Goal: Task Accomplishment & Management: Manage account settings

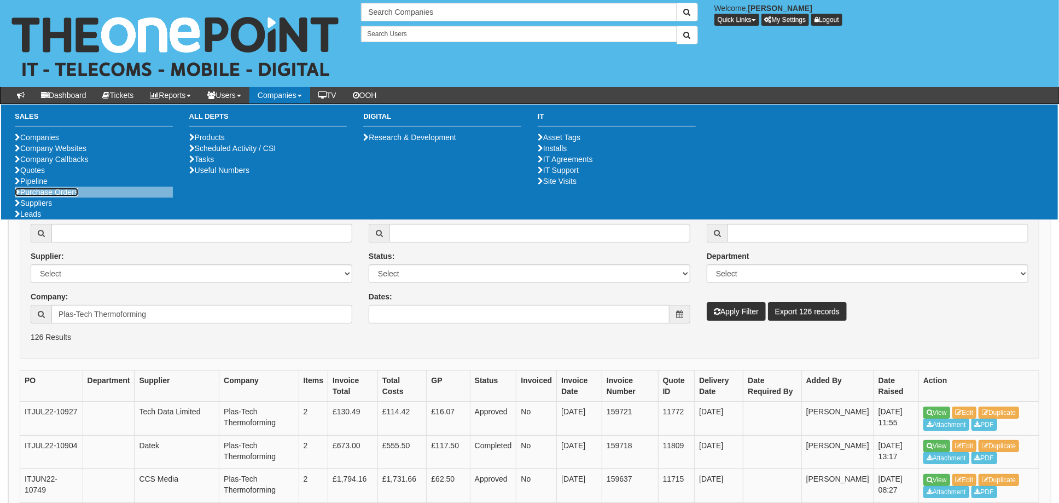
click at [50, 196] on link "Purchase Orders" at bounding box center [46, 192] width 63 height 9
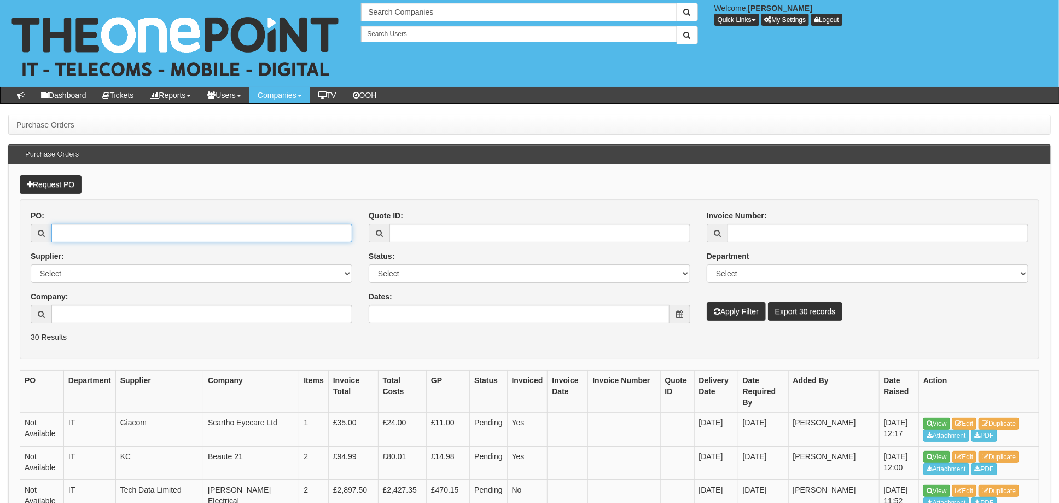
click at [83, 234] on input "PO:" at bounding box center [201, 233] width 301 height 19
type input "19345"
click at [706, 302] on button "Apply Filter" at bounding box center [735, 311] width 59 height 19
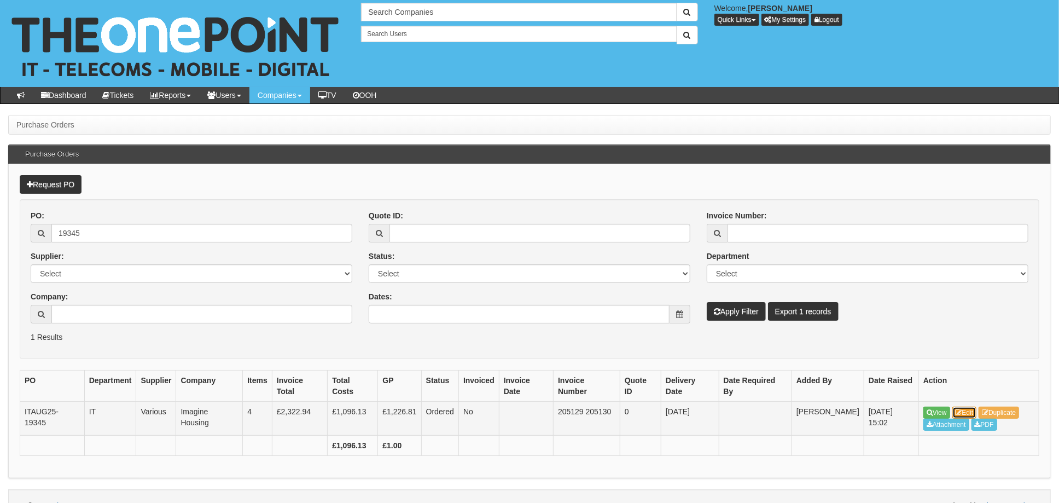
click at [970, 406] on link "Edit" at bounding box center [964, 412] width 25 height 12
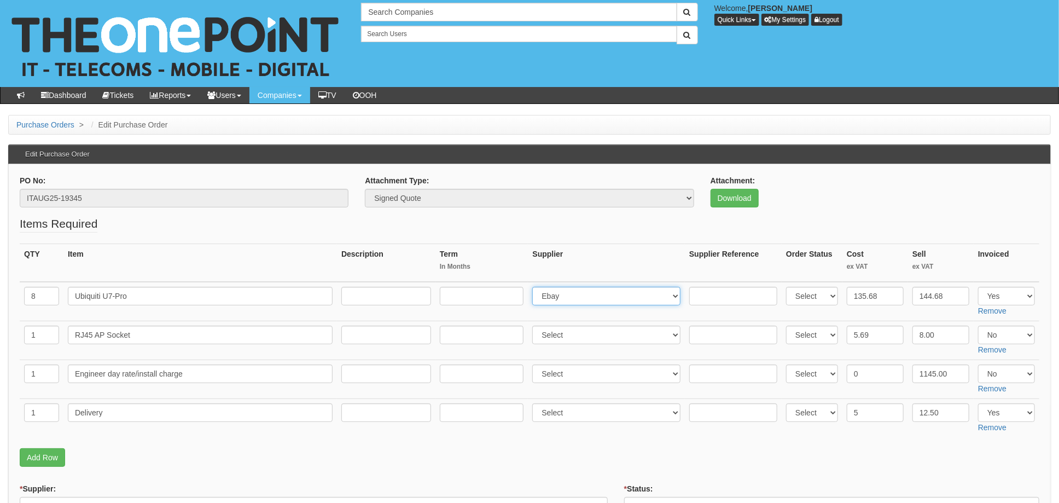
click at [593, 295] on select "Select 123 REG.co.uk 1Password 3 4Gon AA Jones Electric Ltd Abzorb Access Group…" at bounding box center [606, 296] width 148 height 19
select select "94"
click at [492, 260] on th "Term In Months" at bounding box center [481, 263] width 93 height 38
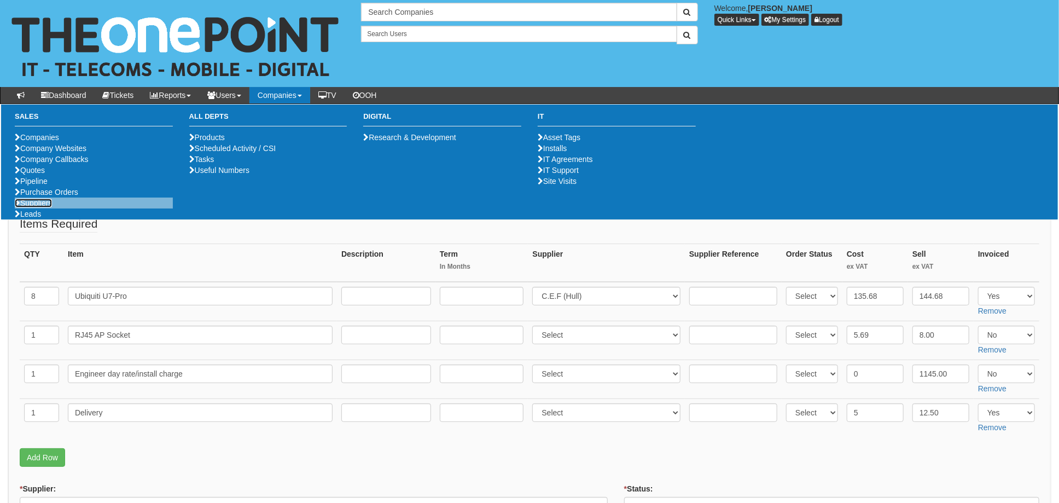
click at [38, 207] on link "Suppliers" at bounding box center [33, 202] width 37 height 9
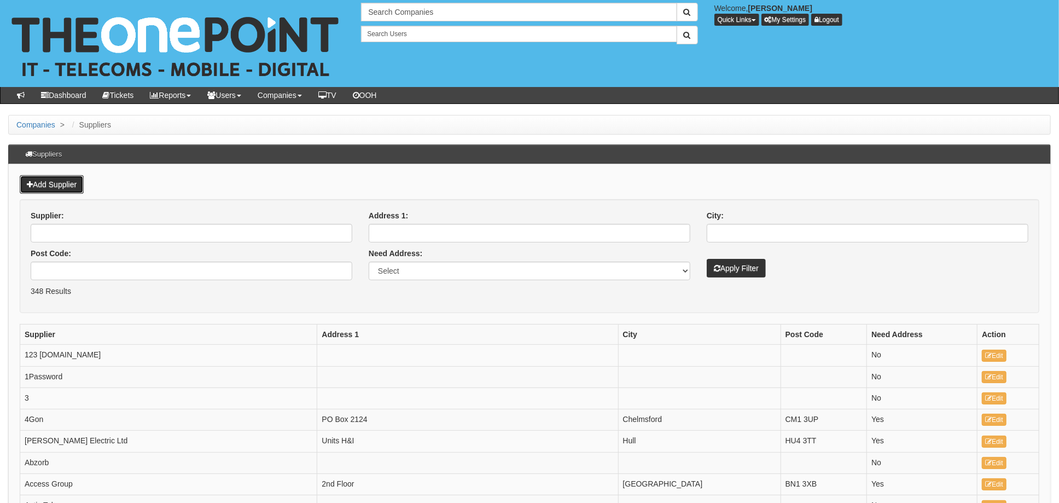
click at [51, 183] on link "Add Supplier" at bounding box center [52, 184] width 64 height 19
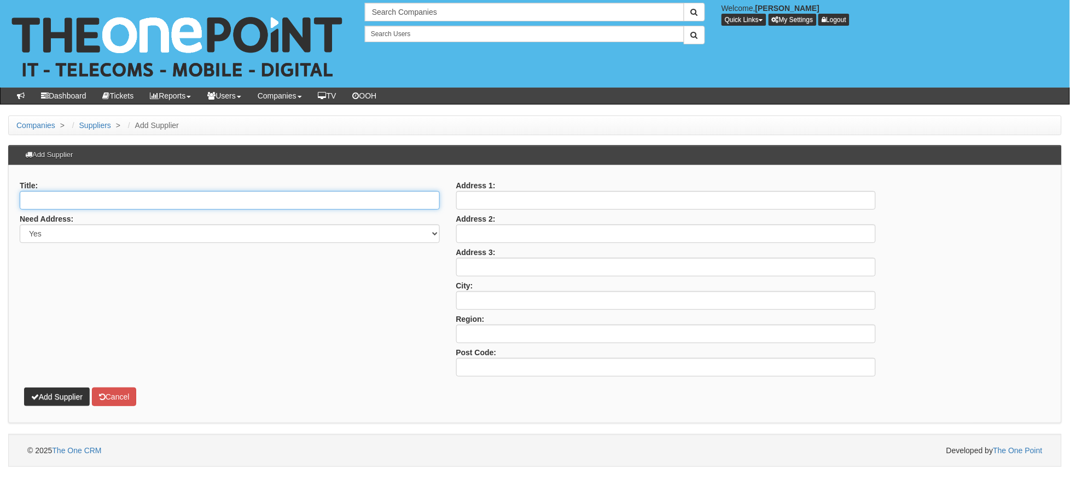
click at [54, 201] on input "Title:" at bounding box center [230, 200] width 420 height 19
click at [84, 172] on div "Title: Need Address: Yes No Address 1: Address 2: Address 3: City: Region: Post…" at bounding box center [534, 294] width 1053 height 258
click at [62, 198] on input "Title:" at bounding box center [230, 200] width 420 height 19
click at [34, 197] on input "INtec Microsystems" at bounding box center [230, 200] width 420 height 19
type input "Intec Microsystems"
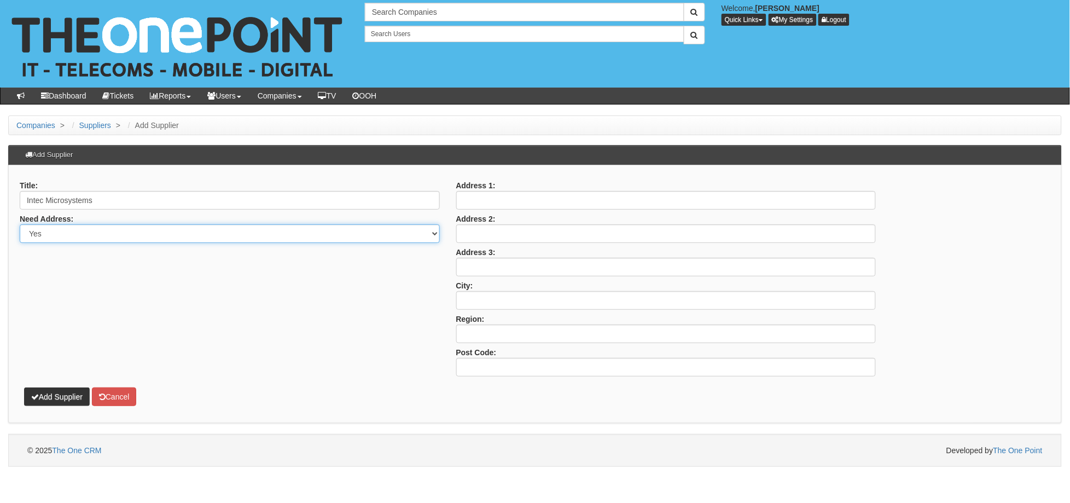
click at [110, 238] on select "Yes No" at bounding box center [230, 233] width 420 height 19
select select "No"
click at [20, 224] on select "Yes No" at bounding box center [230, 233] width 420 height 19
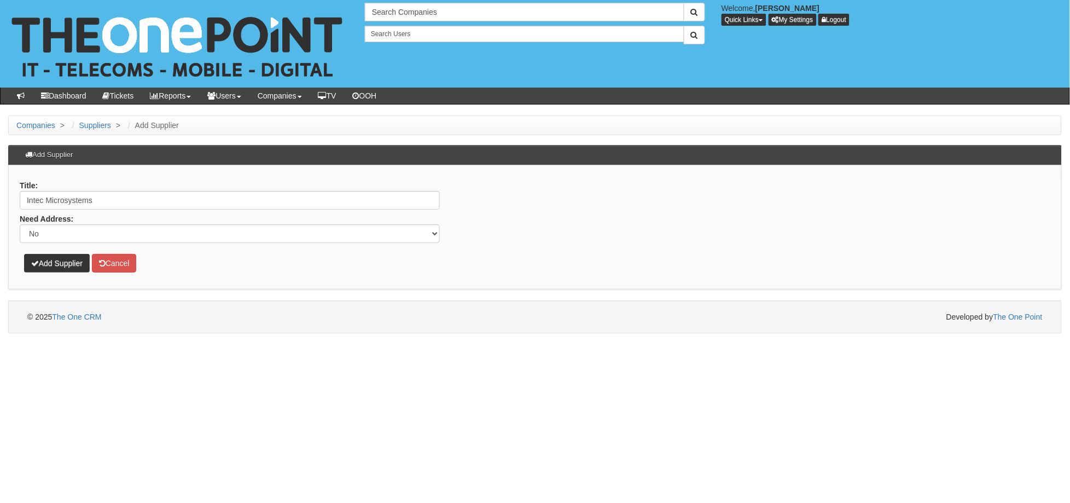
click at [252, 271] on p "Add Supplier Cancel" at bounding box center [535, 258] width 1030 height 30
click at [57, 262] on button "Add Supplier" at bounding box center [57, 263] width 66 height 19
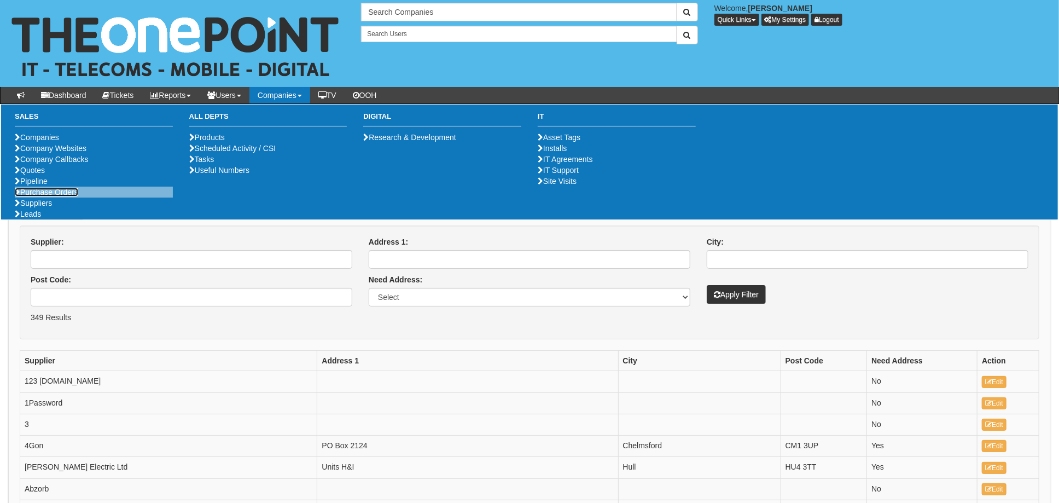
click at [48, 196] on link "Purchase Orders" at bounding box center [46, 192] width 63 height 9
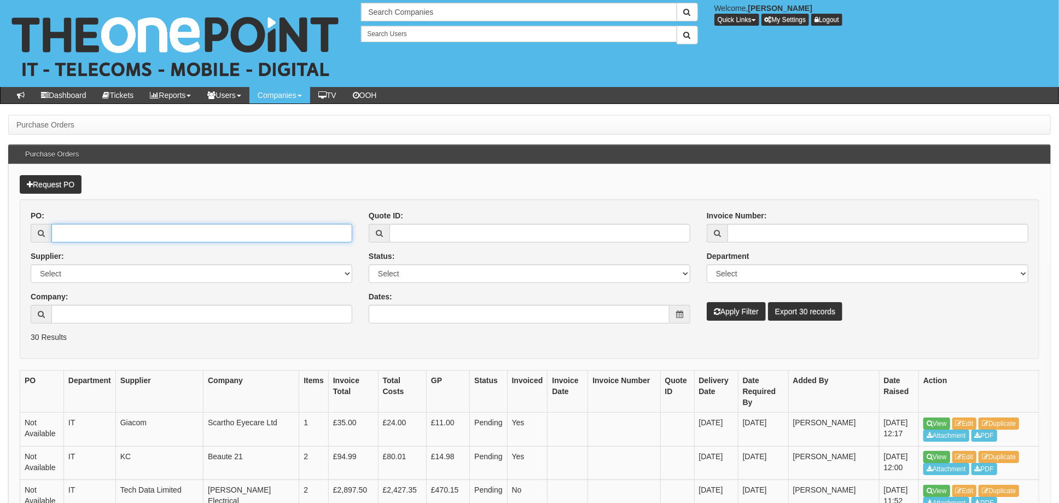
click at [74, 227] on input "PO:" at bounding box center [201, 233] width 301 height 19
type input "19345"
click at [706, 302] on button "Apply Filter" at bounding box center [735, 311] width 59 height 19
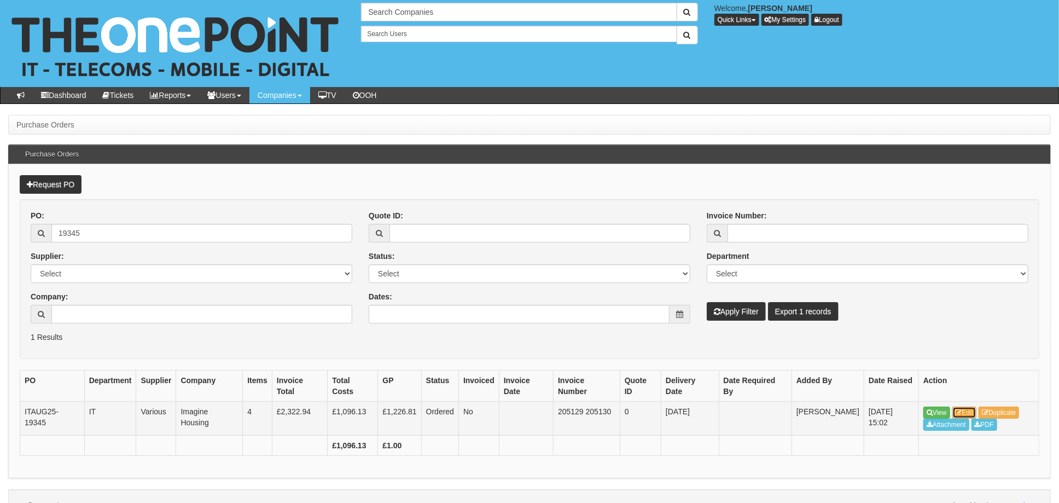
click at [971, 406] on link "Edit" at bounding box center [964, 412] width 25 height 12
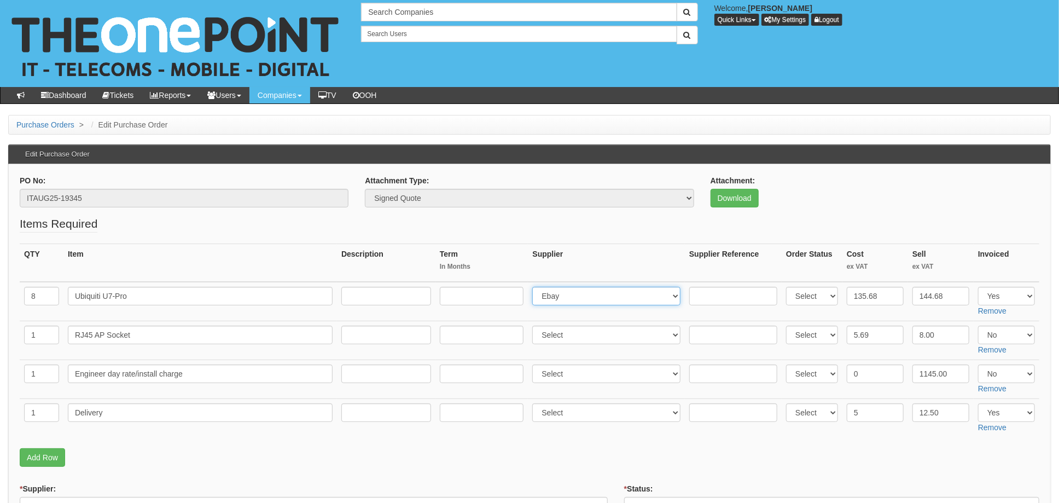
click at [591, 297] on select "Select 123 [DOMAIN_NAME] 1Password 3 4Gon [PERSON_NAME] Electric Ltd Abzorb Acc…" at bounding box center [606, 296] width 148 height 19
select select "350"
click at [535, 287] on select "Select 123 [DOMAIN_NAME] 1Password 3 4Gon [PERSON_NAME] Electric Ltd Abzorb Acc…" at bounding box center [606, 296] width 148 height 19
click at [710, 300] on input "text" at bounding box center [733, 296] width 88 height 19
drag, startPoint x: 692, startPoint y: 295, endPoint x: 679, endPoint y: 259, distance: 38.4
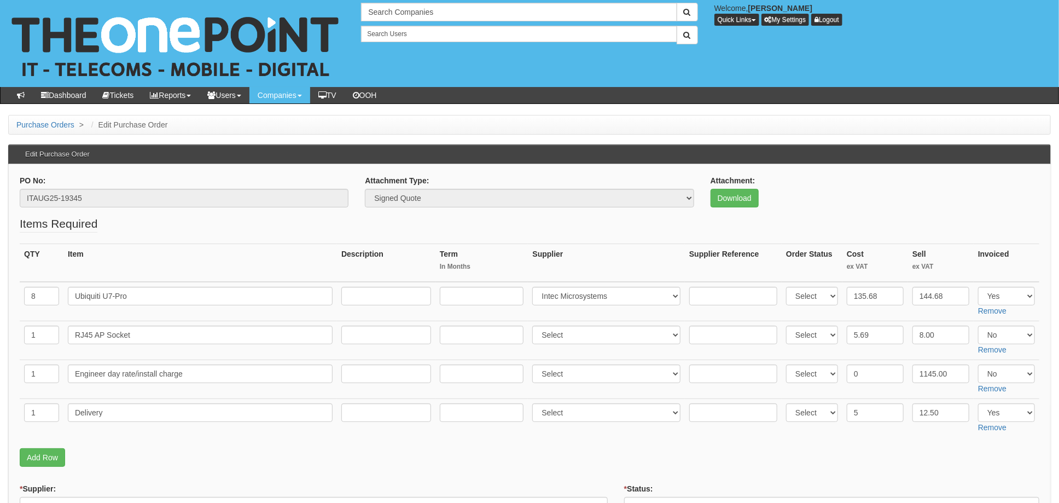
click at [679, 259] on th "Supplier" at bounding box center [606, 263] width 157 height 38
click at [703, 295] on input "text" at bounding box center [733, 296] width 88 height 19
type input "709034"
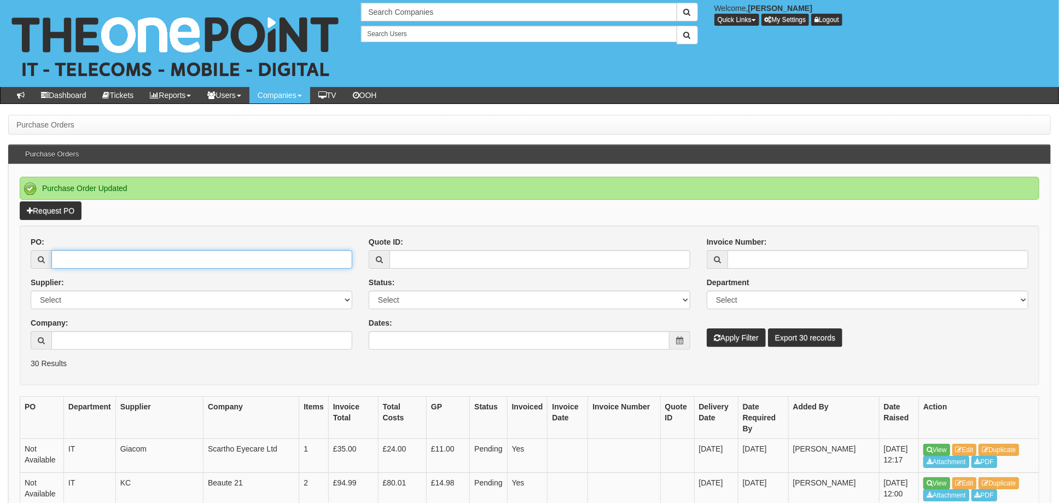
click at [180, 259] on input "PO:" at bounding box center [201, 259] width 301 height 19
type input "19345"
click at [706, 328] on button "Apply Filter" at bounding box center [735, 337] width 59 height 19
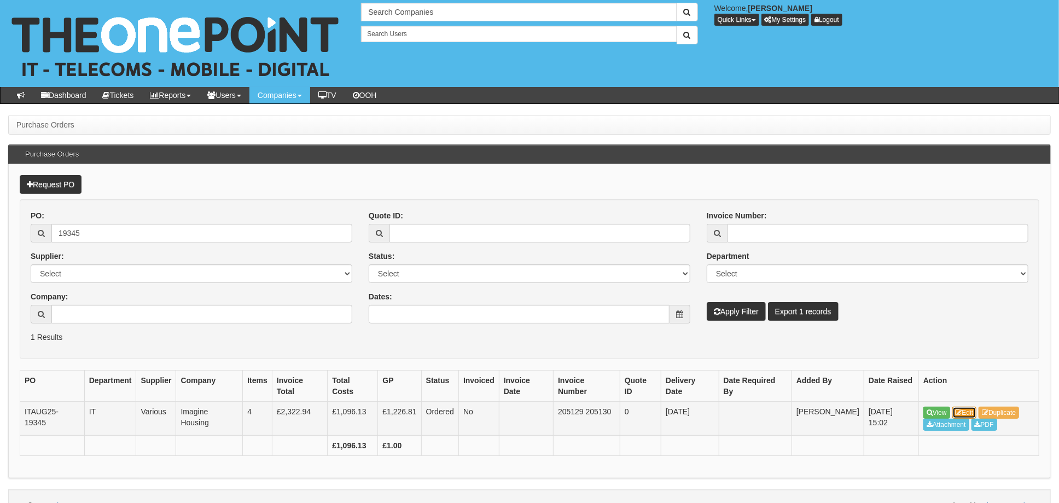
click at [967, 406] on link "Edit" at bounding box center [964, 412] width 25 height 12
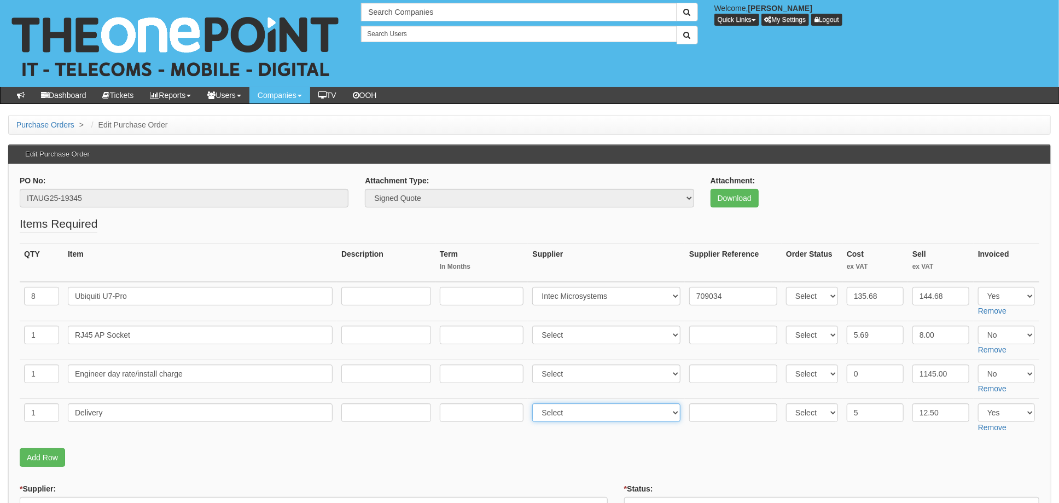
click at [582, 406] on select "Select 123 [DOMAIN_NAME] 1Password 3 4Gon [PERSON_NAME] Electric Ltd Abzorb Acc…" at bounding box center [606, 412] width 148 height 19
select select "350"
click at [535, 403] on select "Select 123 [DOMAIN_NAME] 1Password 3 4Gon [PERSON_NAME] Electric Ltd Abzorb Acc…" at bounding box center [606, 412] width 148 height 19
click at [716, 407] on input "text" at bounding box center [733, 412] width 88 height 19
type input "709034"
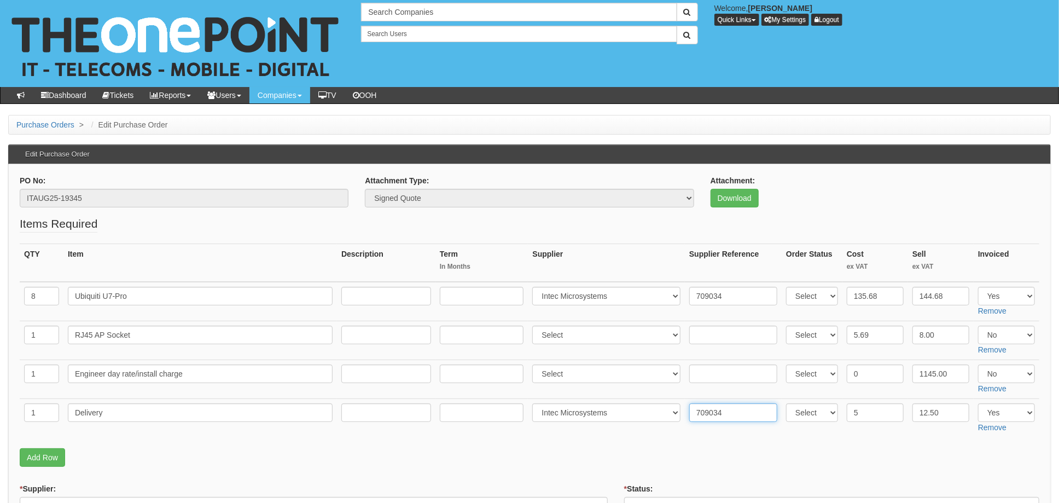
click at [617, 453] on p "Add Row" at bounding box center [529, 457] width 1019 height 19
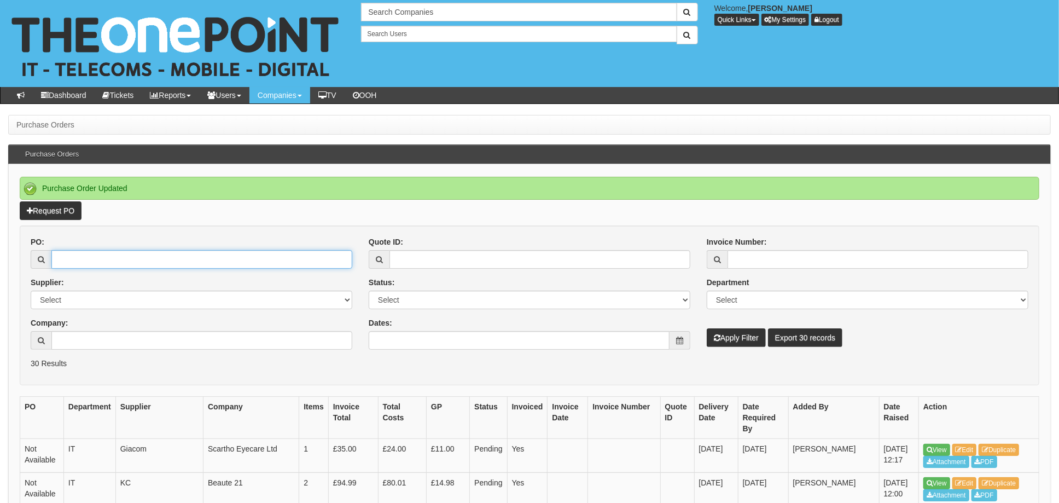
click at [77, 253] on input "PO:" at bounding box center [201, 259] width 301 height 19
type input "19172"
click at [706, 328] on button "Apply Filter" at bounding box center [735, 337] width 59 height 19
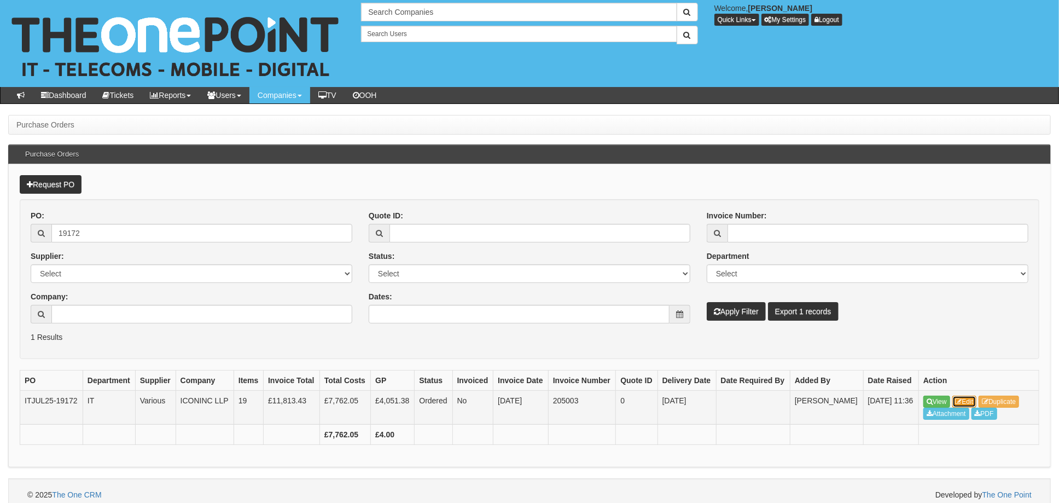
click at [969, 400] on link "Edit" at bounding box center [964, 401] width 25 height 12
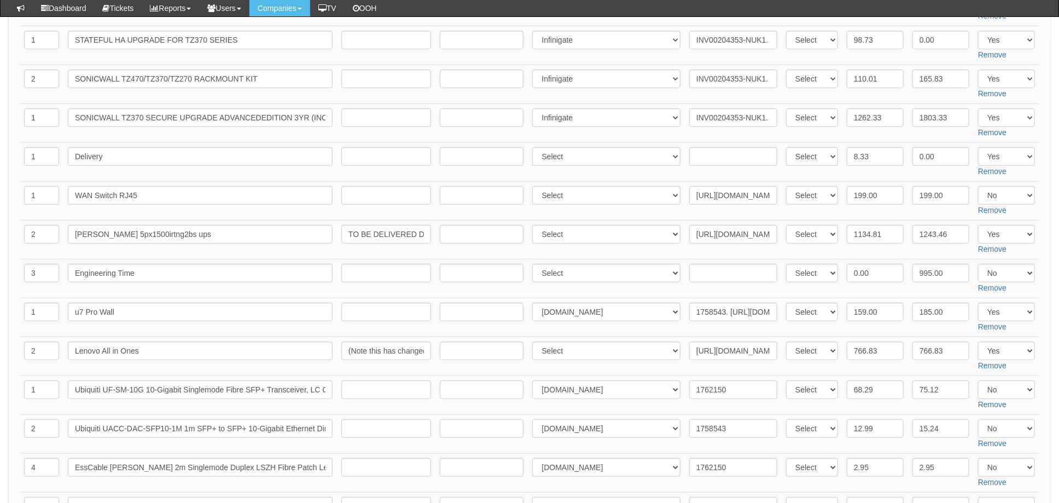
scroll to position [291, 0]
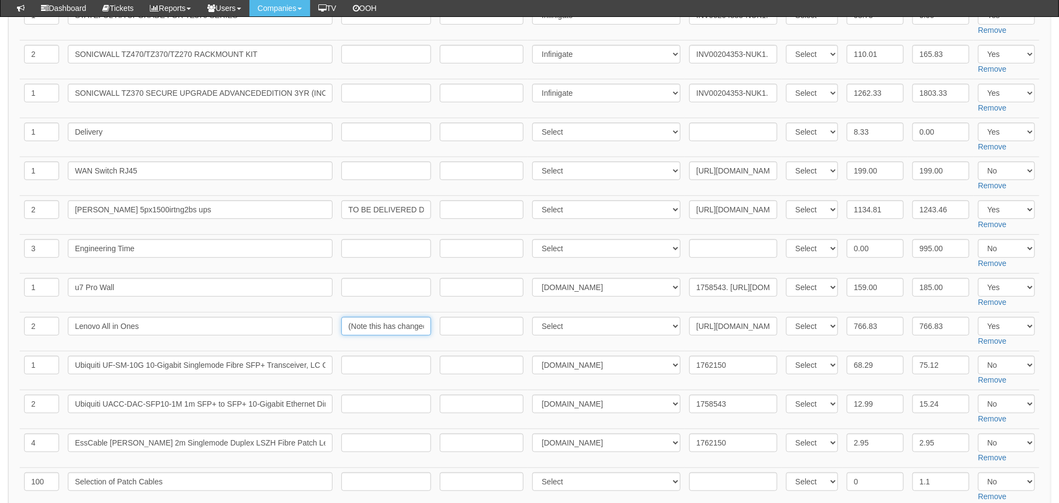
drag, startPoint x: 359, startPoint y: 317, endPoint x: 375, endPoint y: 319, distance: 16.6
click at [359, 317] on input "(Note this has changed from signed order )" at bounding box center [386, 326] width 90 height 19
drag, startPoint x: 385, startPoint y: 324, endPoint x: 420, endPoint y: 324, distance: 34.4
click at [420, 324] on input "(Note this has changed from signed order )" at bounding box center [386, 326] width 90 height 19
click at [392, 323] on input "(Note this has changed from signed order )" at bounding box center [386, 326] width 90 height 19
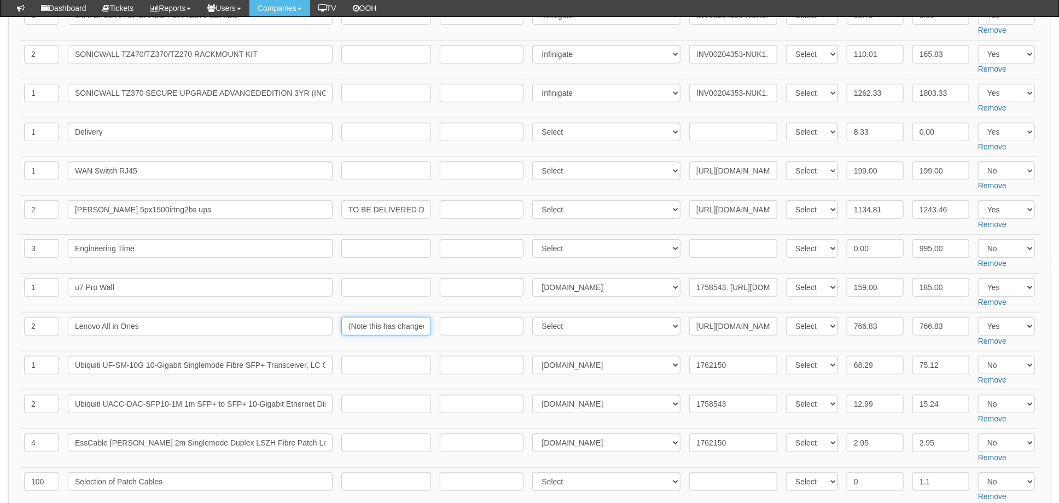
scroll to position [0, 68]
drag, startPoint x: 344, startPoint y: 325, endPoint x: 473, endPoint y: 323, distance: 128.5
click at [473, 323] on tr "2 Lenovo All in Ones (Note this has changed from signed order ) Select 123 REG.…" at bounding box center [529, 331] width 1019 height 39
click at [399, 347] on td "(Note this has changed from signed order )" at bounding box center [386, 331] width 98 height 39
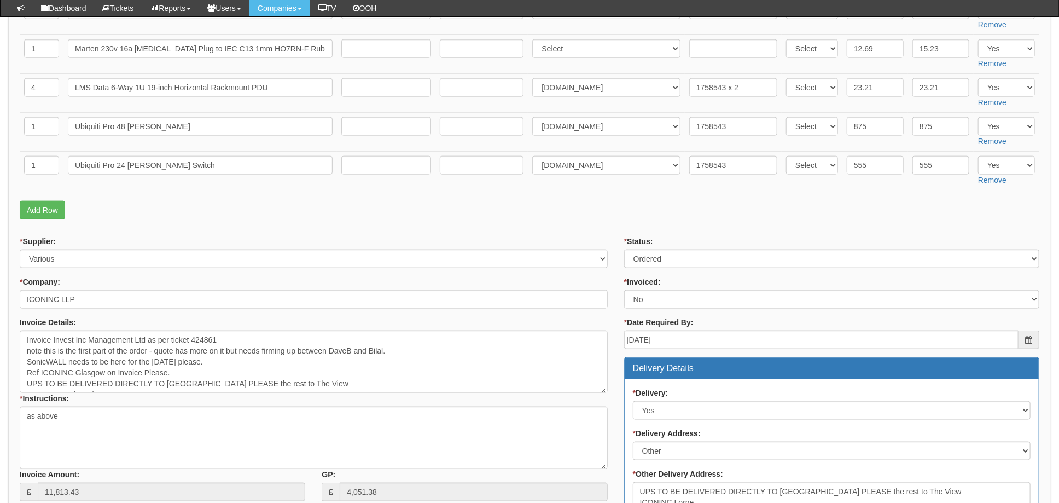
scroll to position [10, 0]
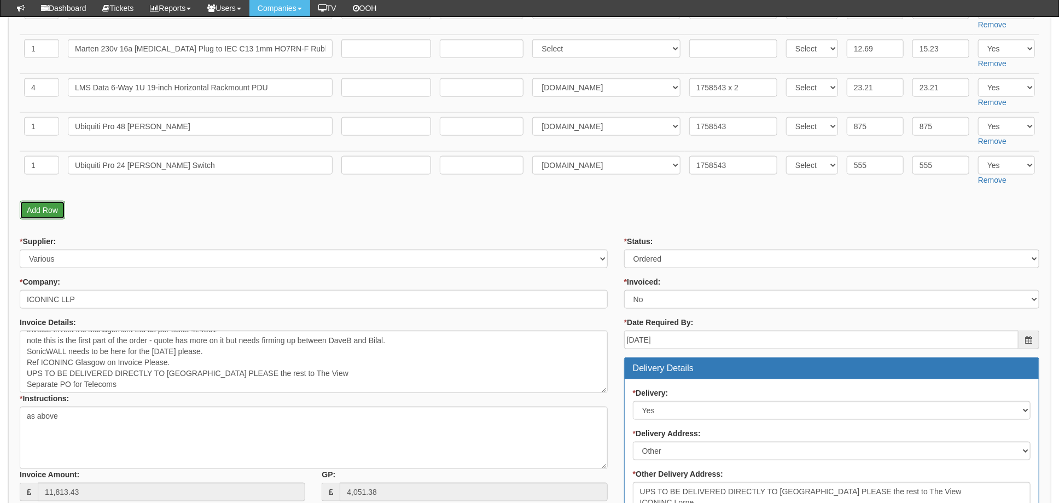
click at [28, 202] on link "Add Row" at bounding box center [42, 210] width 45 height 19
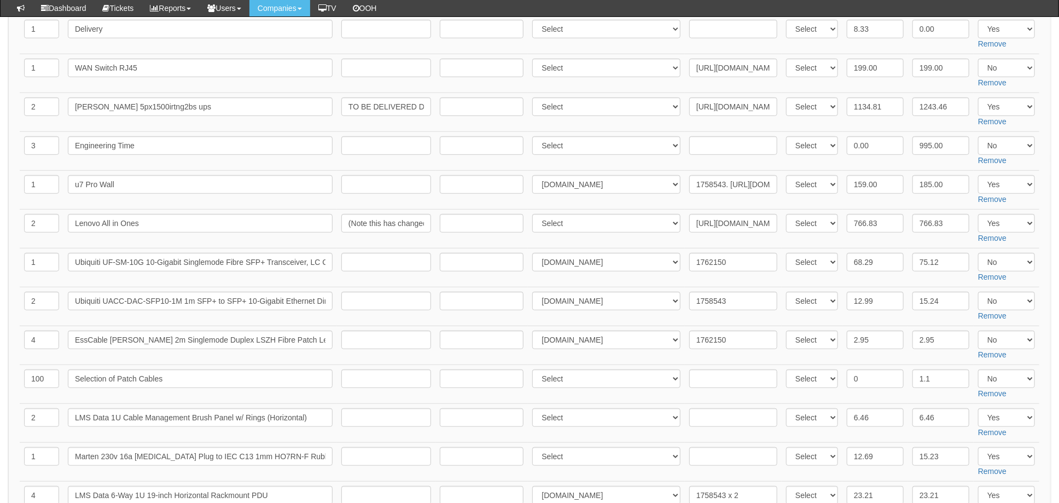
scroll to position [583, 0]
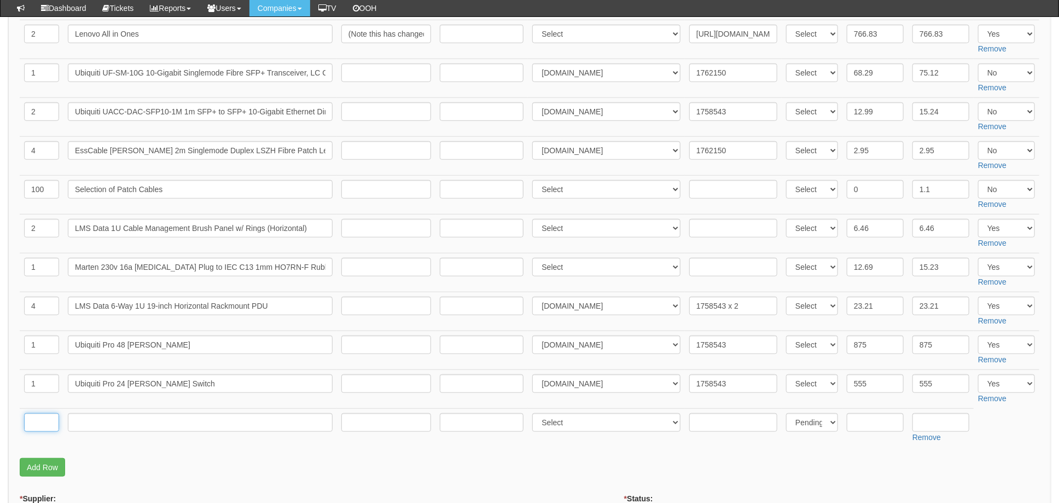
click at [48, 420] on input "text" at bounding box center [41, 422] width 35 height 19
type input "2"
click at [149, 424] on input "text" at bounding box center [200, 422] width 265 height 19
type input "Lenovo 3 year support"
click at [612, 426] on select "Select 123 [DOMAIN_NAME] 1Password 3 4Gon [PERSON_NAME] Electric Ltd Abzorb Acc…" at bounding box center [606, 422] width 148 height 19
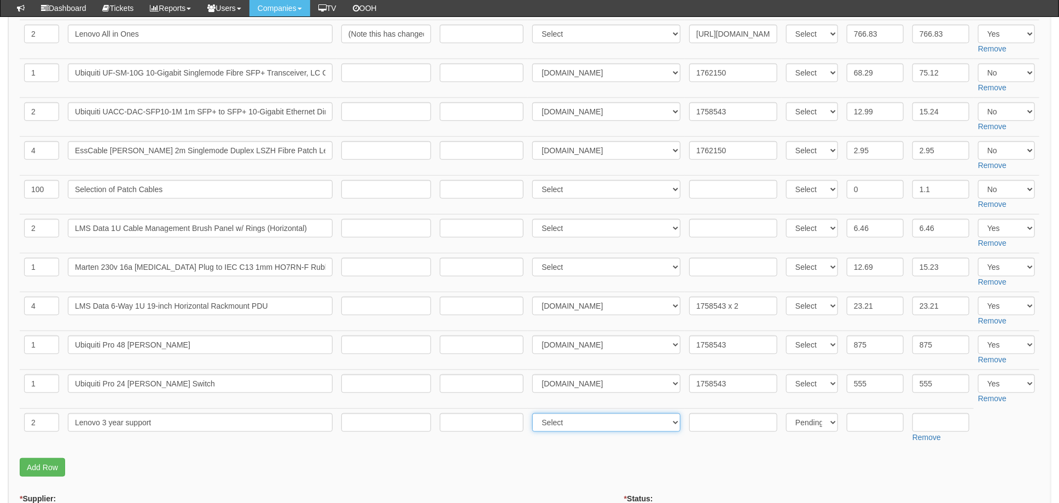
select select "230"
click at [535, 413] on select "Select 123 [DOMAIN_NAME] 1Password 3 4Gon [PERSON_NAME] Electric Ltd Abzorb Acc…" at bounding box center [606, 422] width 148 height 19
click at [706, 422] on input "text" at bounding box center [733, 422] width 88 height 19
paste input "19174785"
type input "19174785"
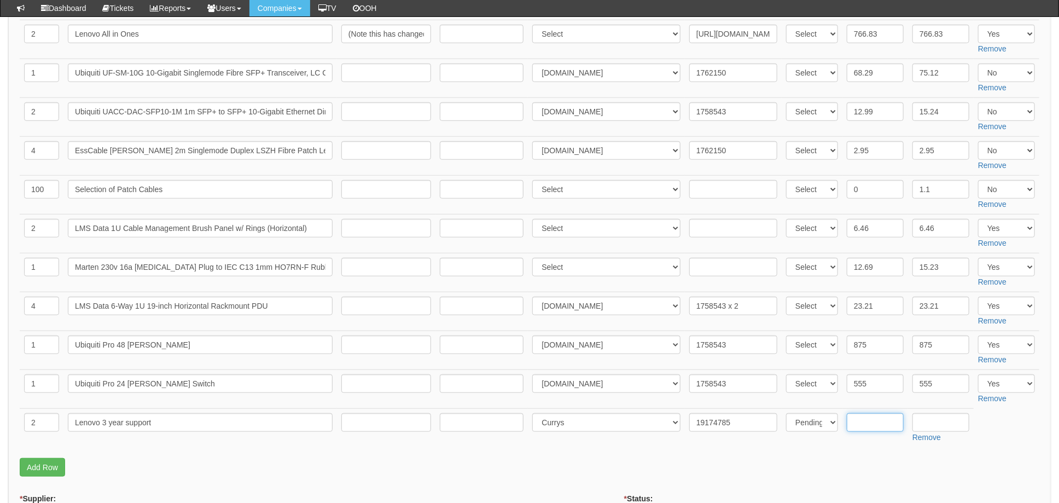
click at [862, 420] on input "text" at bounding box center [874, 422] width 57 height 19
type input "68.22"
click at [937, 426] on input "text" at bounding box center [940, 422] width 57 height 19
click at [814, 459] on p "Add Row" at bounding box center [529, 467] width 1019 height 19
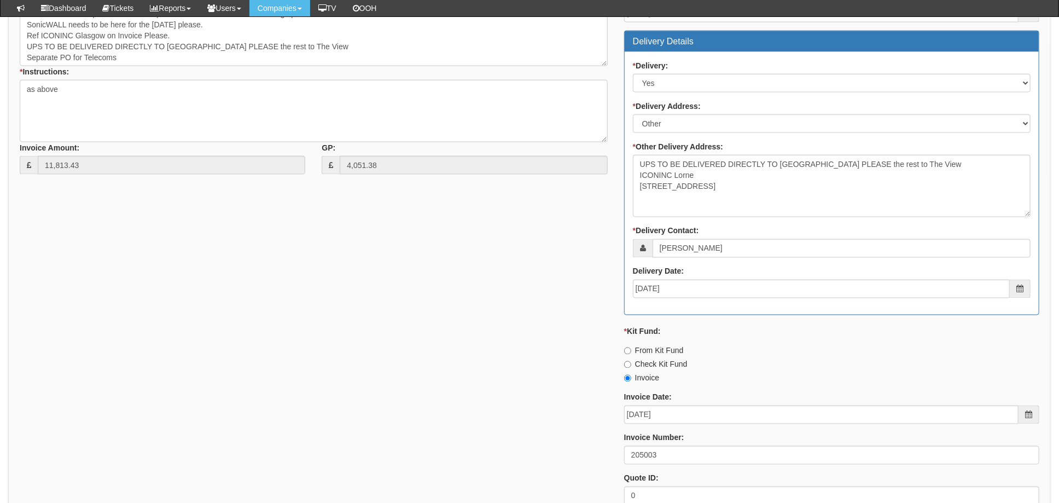
scroll to position [1240, 0]
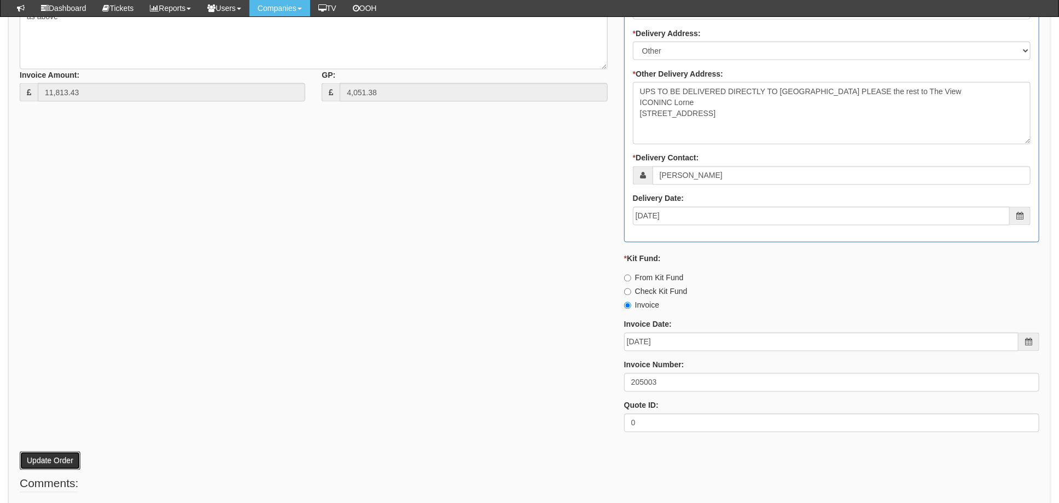
click at [44, 456] on button "Update Order" at bounding box center [50, 460] width 61 height 19
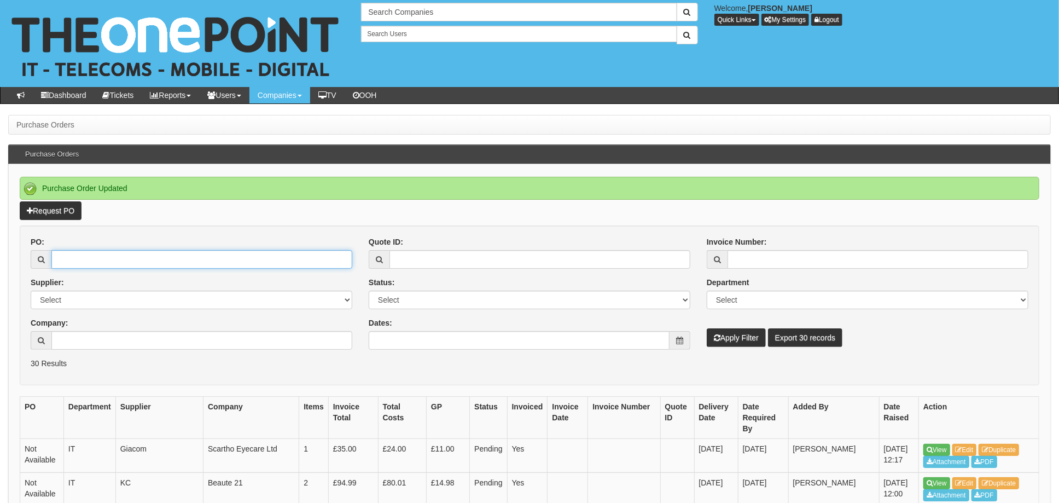
click at [89, 261] on input "PO:" at bounding box center [201, 259] width 301 height 19
type input "19386"
click at [706, 328] on button "Apply Filter" at bounding box center [735, 337] width 59 height 19
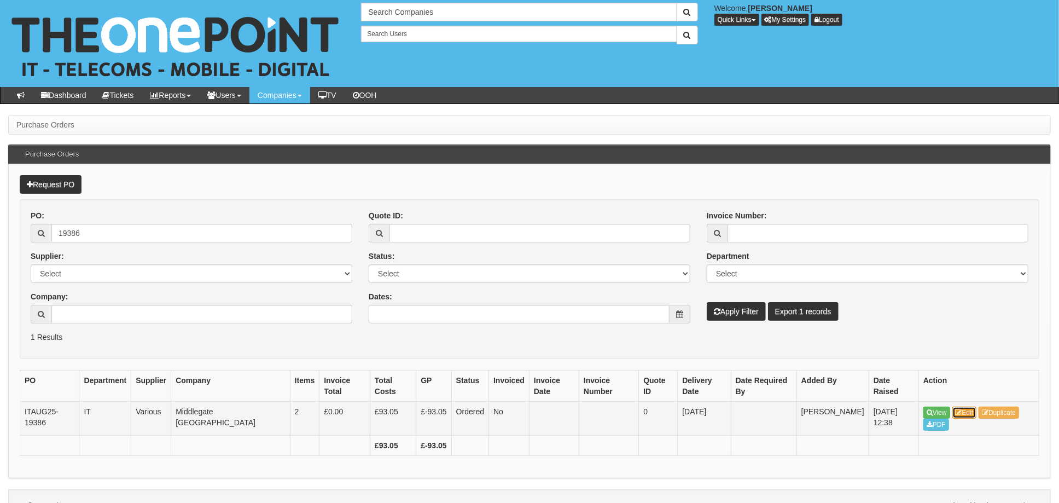
click at [969, 414] on link "Edit" at bounding box center [964, 412] width 25 height 12
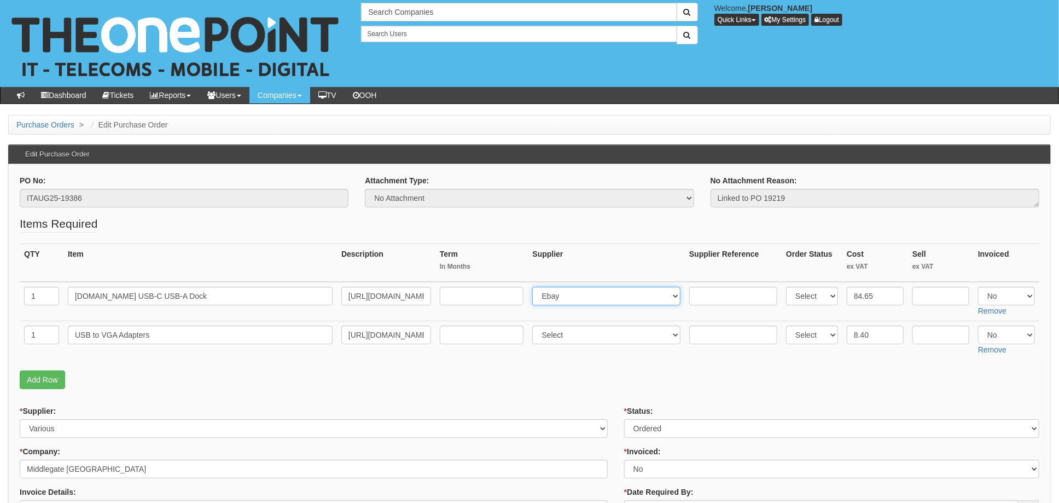
click at [591, 295] on select "Select 123 [DOMAIN_NAME] 1Password 3 4Gon [PERSON_NAME] Electric Ltd Abzorb Acc…" at bounding box center [606, 296] width 148 height 19
select select "230"
click at [535, 287] on select "Select 123 [DOMAIN_NAME] 1Password 3 4Gon [PERSON_NAME] Electric Ltd Abzorb Acc…" at bounding box center [606, 296] width 148 height 19
click at [712, 291] on input "text" at bounding box center [733, 296] width 88 height 19
paste input "19182745"
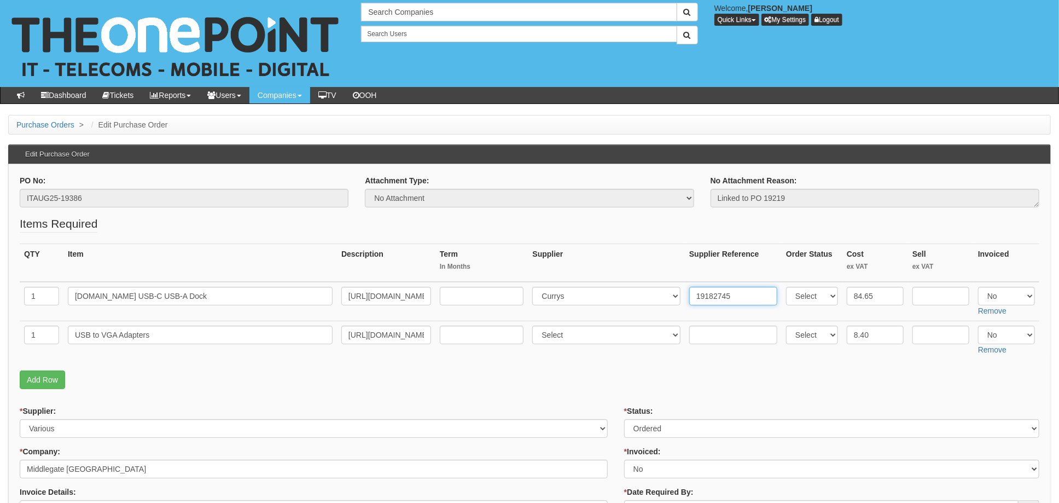
type input "19182745"
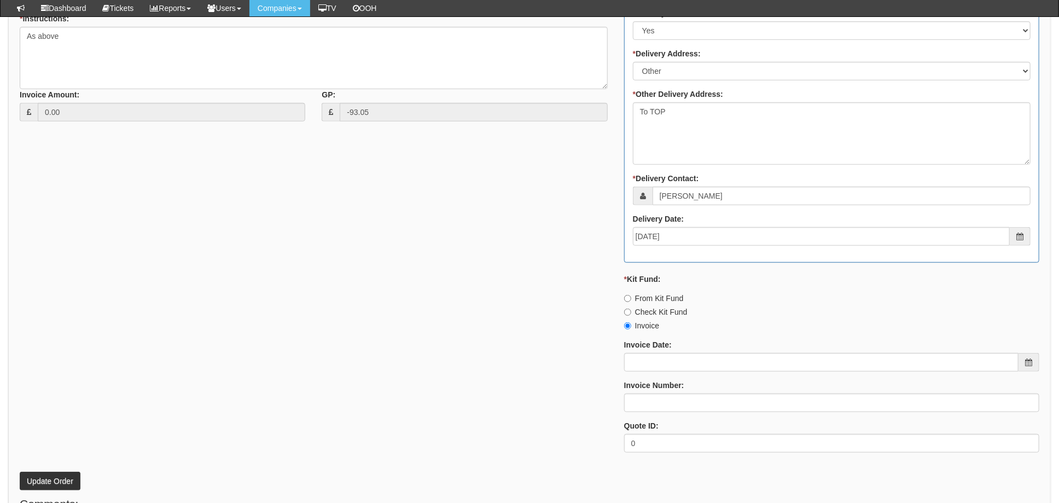
scroll to position [596, 0]
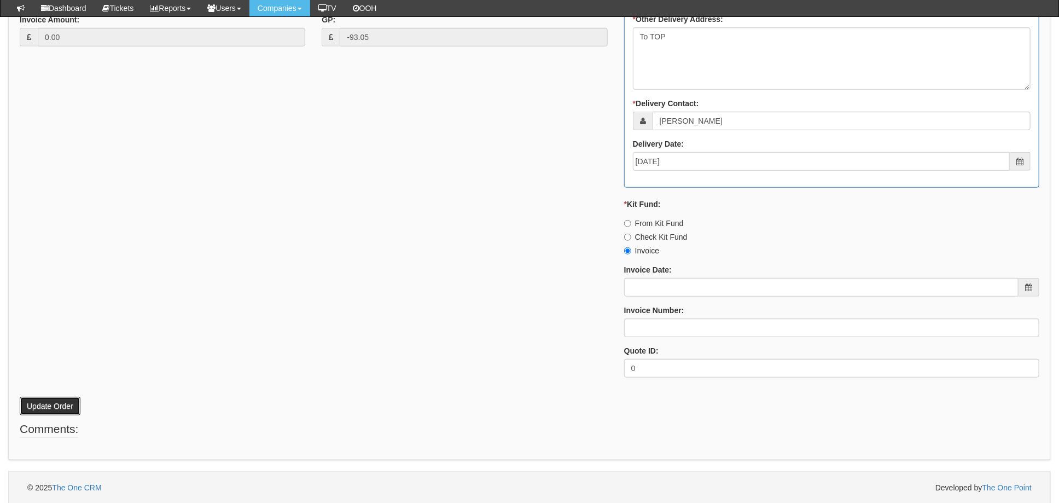
click at [56, 404] on button "Update Order" at bounding box center [50, 405] width 61 height 19
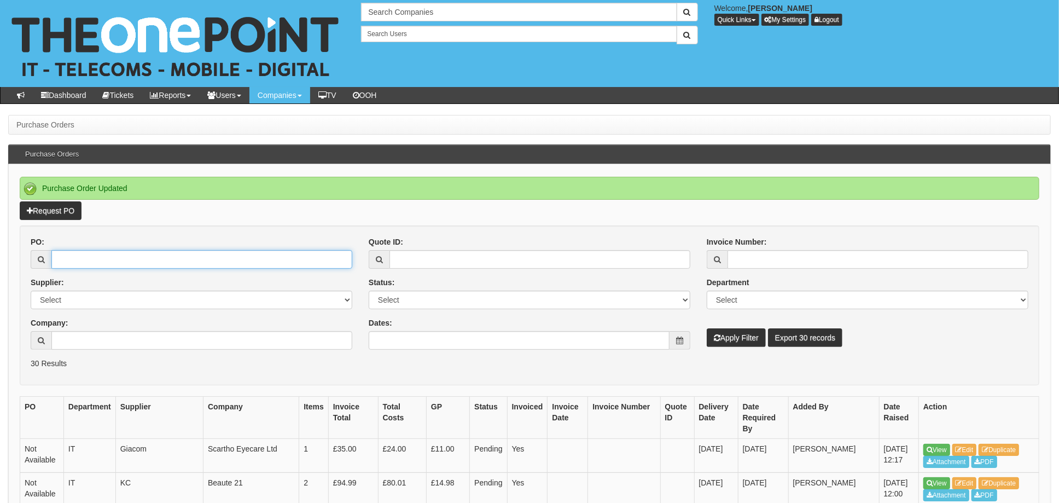
click at [195, 267] on input "PO:" at bounding box center [201, 259] width 301 height 19
type input "19074"
click at [706, 328] on button "Apply Filter" at bounding box center [735, 337] width 59 height 19
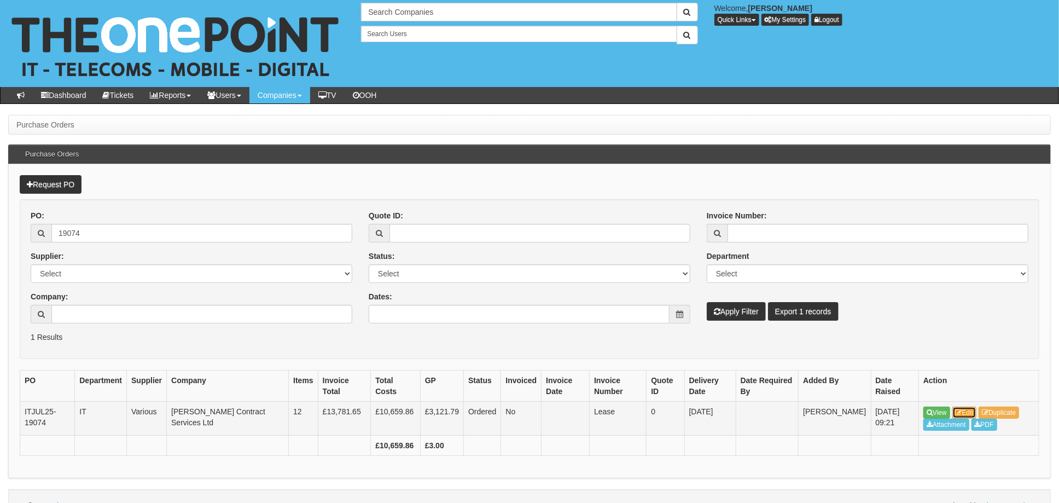
click at [970, 409] on link "Edit" at bounding box center [964, 412] width 25 height 12
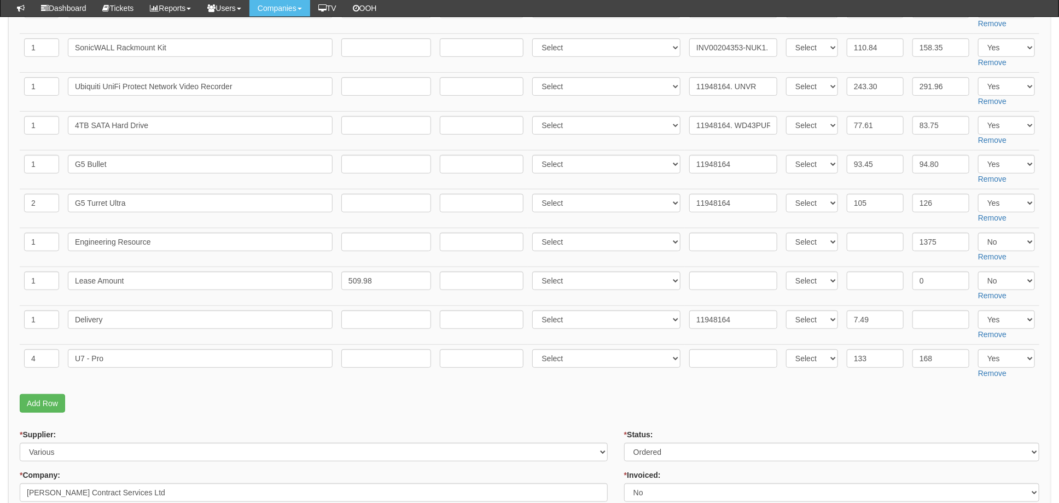
scroll to position [364, 0]
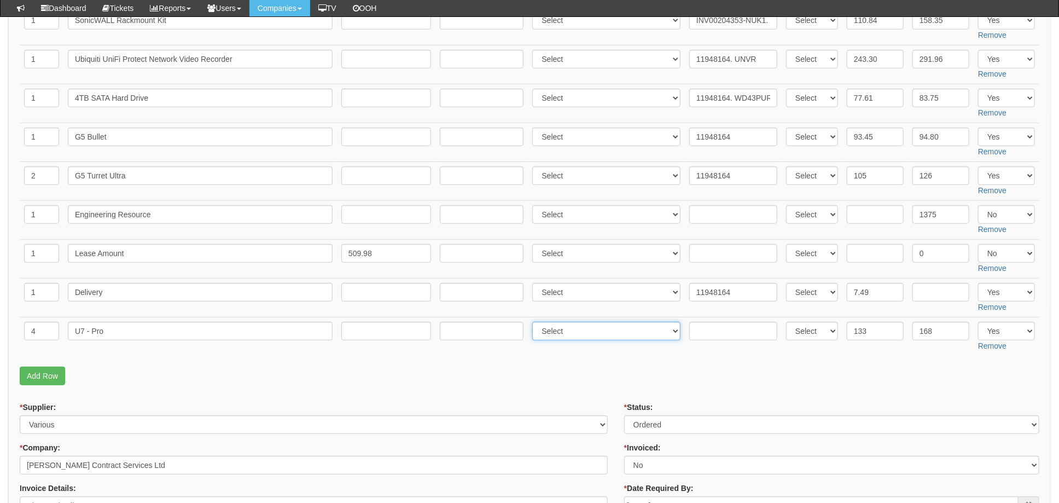
click at [601, 330] on select "Select 123 [DOMAIN_NAME] 1Password 3 4Gon [PERSON_NAME] Electric Ltd Abzorb Acc…" at bounding box center [606, 331] width 148 height 19
select select "350"
click at [535, 322] on select "Select 123 REG.co.uk 1Password 3 4Gon AA Jones Electric Ltd Abzorb Access Group…" at bounding box center [606, 331] width 148 height 19
click at [712, 329] on input "text" at bounding box center [733, 331] width 88 height 19
paste input "709618"
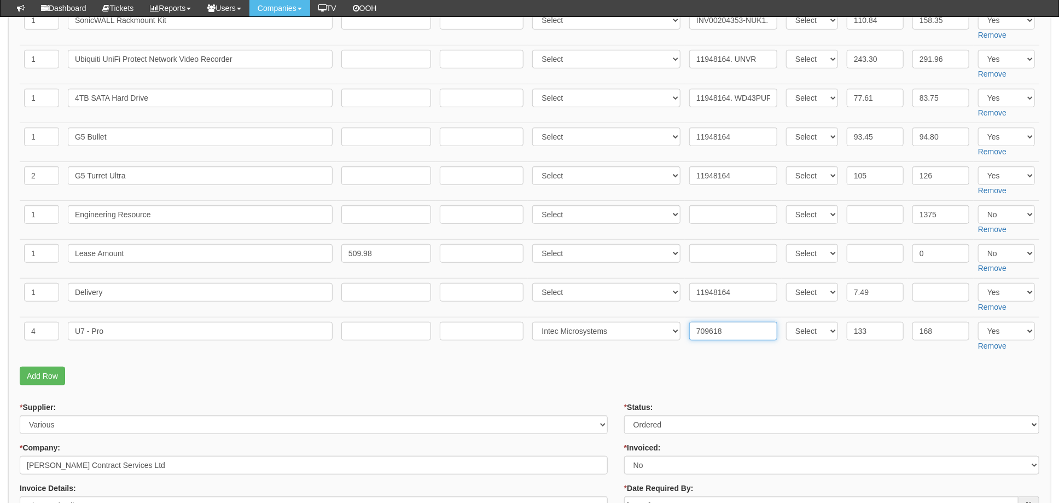
type input "709618"
click at [603, 364] on fieldset "Items Required QTY Item Description Term In Months Supplier Supplier Reference …" at bounding box center [529, 106] width 1019 height 567
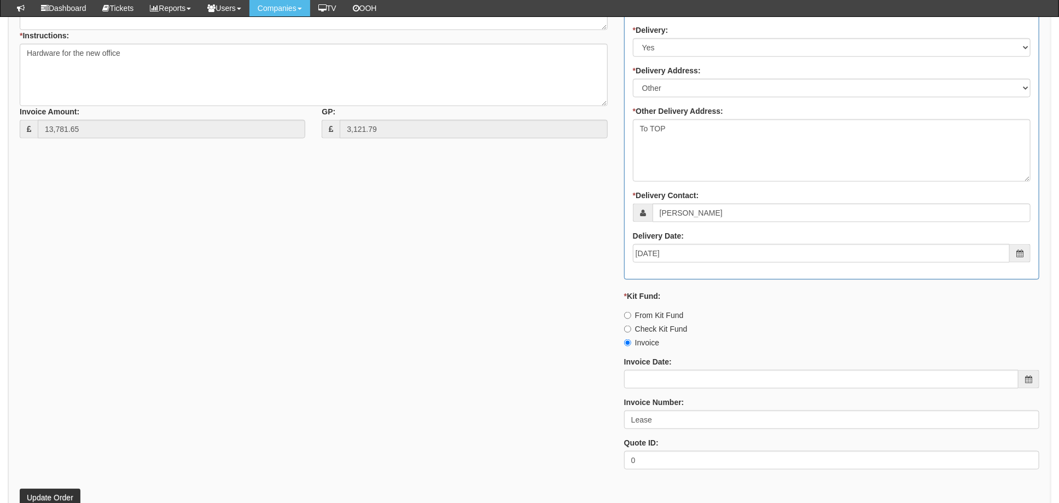
scroll to position [1020, 0]
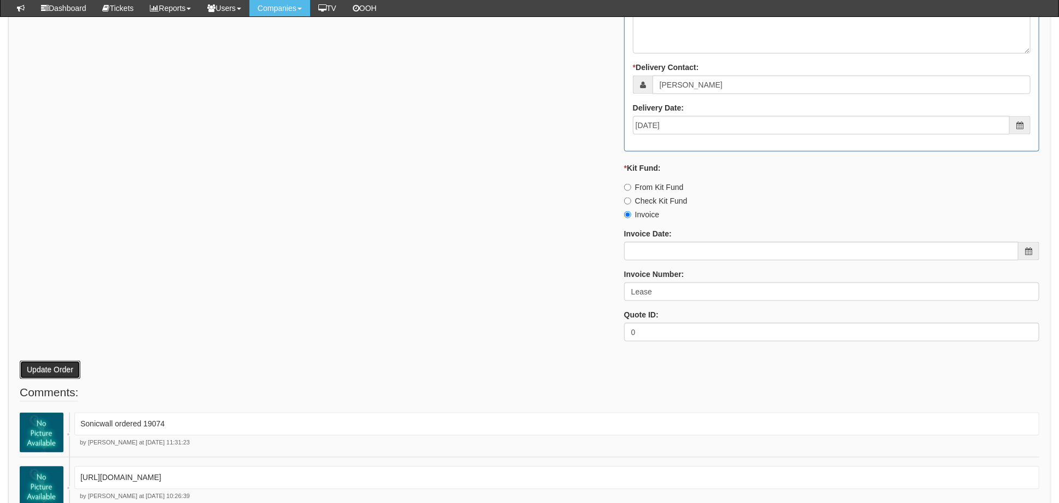
click at [50, 364] on button "Update Order" at bounding box center [50, 369] width 61 height 19
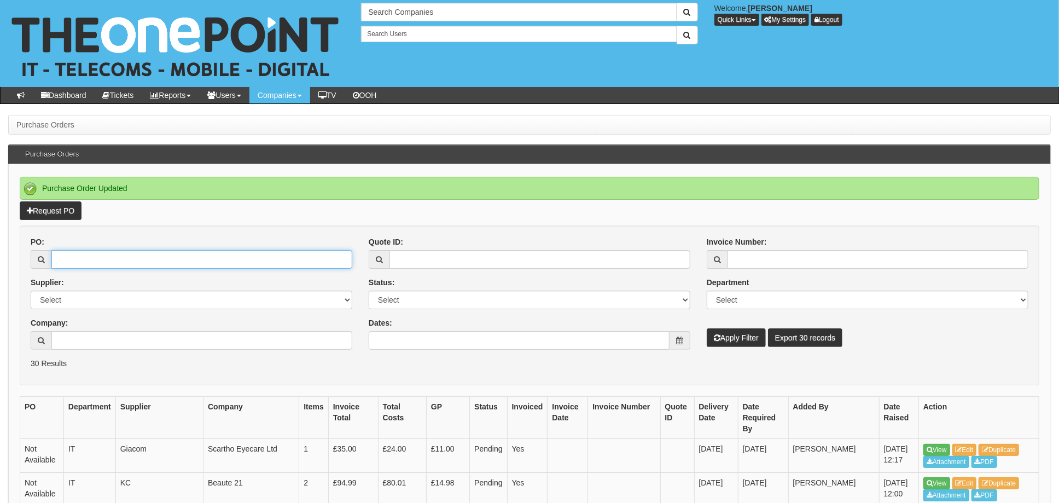
click at [92, 259] on input "PO:" at bounding box center [201, 259] width 301 height 19
click at [72, 258] on input "PO:" at bounding box center [201, 259] width 301 height 19
type input "19345"
click at [706, 328] on button "Apply Filter" at bounding box center [735, 337] width 59 height 19
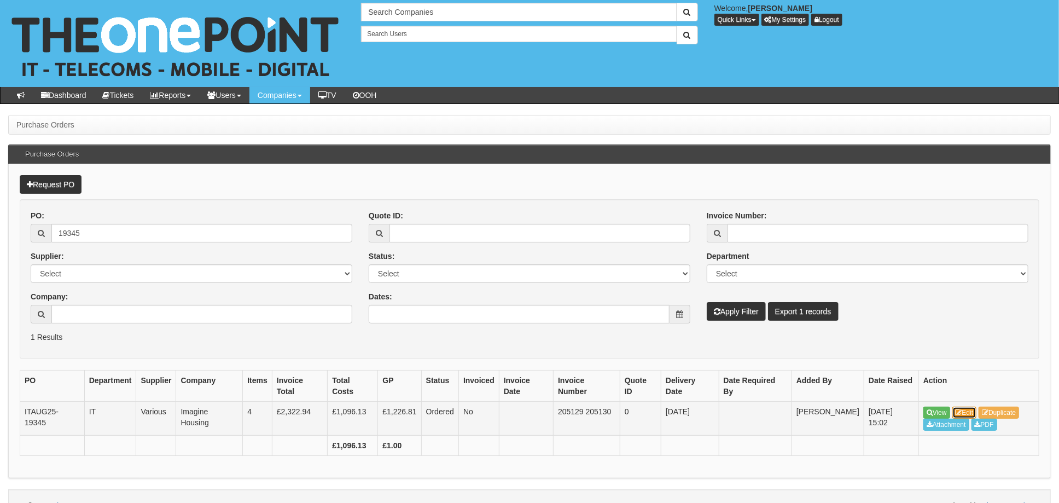
click at [967, 406] on link "Edit" at bounding box center [964, 412] width 25 height 12
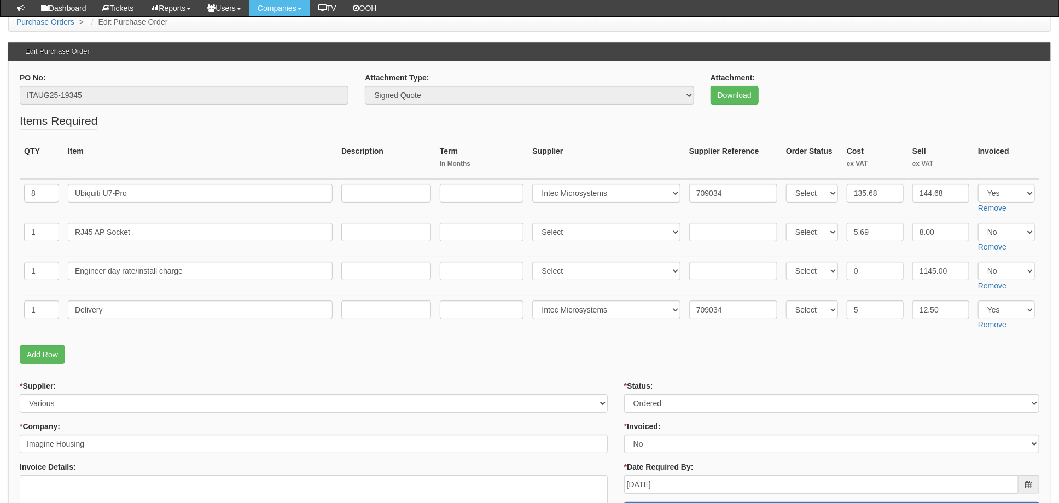
scroll to position [73, 0]
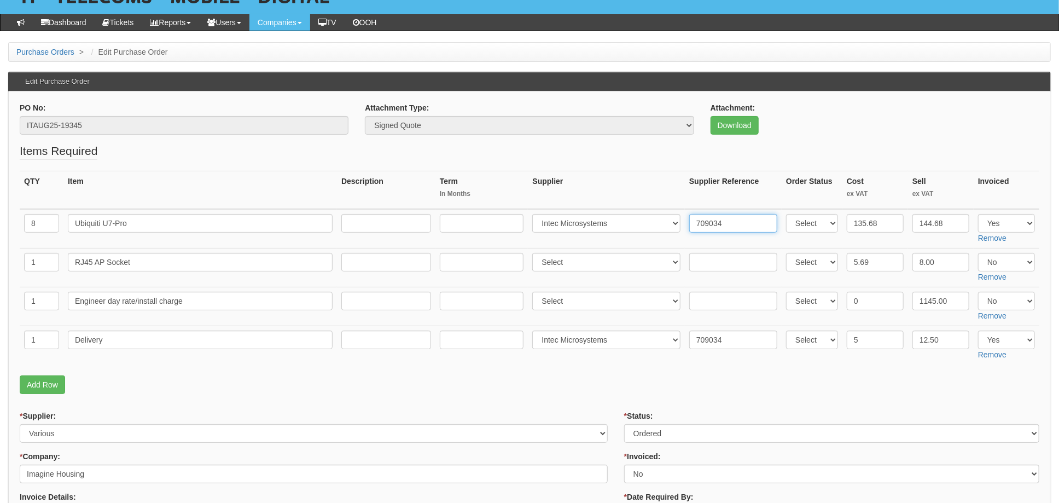
click at [732, 221] on input "709034" at bounding box center [733, 223] width 88 height 19
paste input "709636"
type input "709034, 709636"
click at [669, 238] on td "Select 123 REG.co.uk 1Password 3 4Gon AA Jones Electric Ltd Abzorb Access Group…" at bounding box center [606, 228] width 157 height 39
click at [600, 394] on fieldset "Items Required QTY Item Description Term In Months Supplier Supplier Reference …" at bounding box center [529, 271] width 1019 height 256
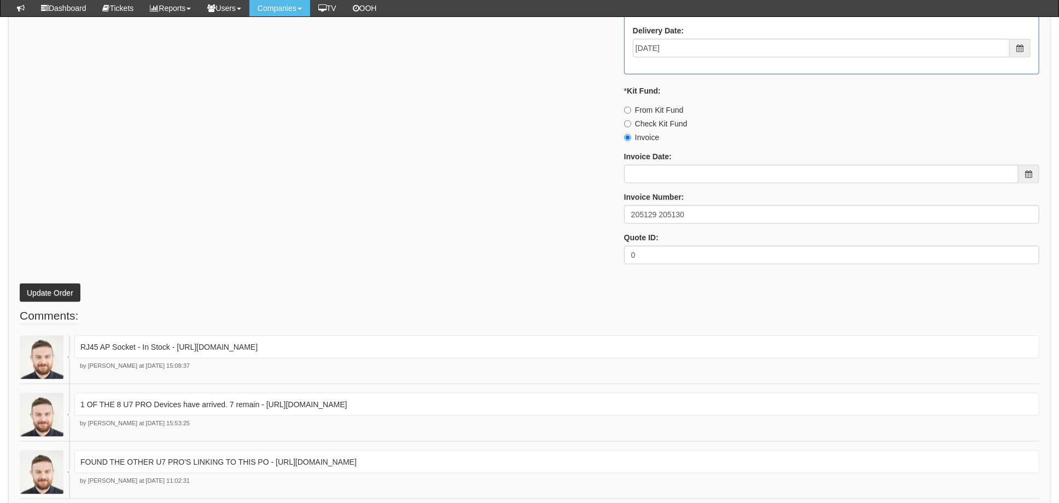
scroll to position [837, 0]
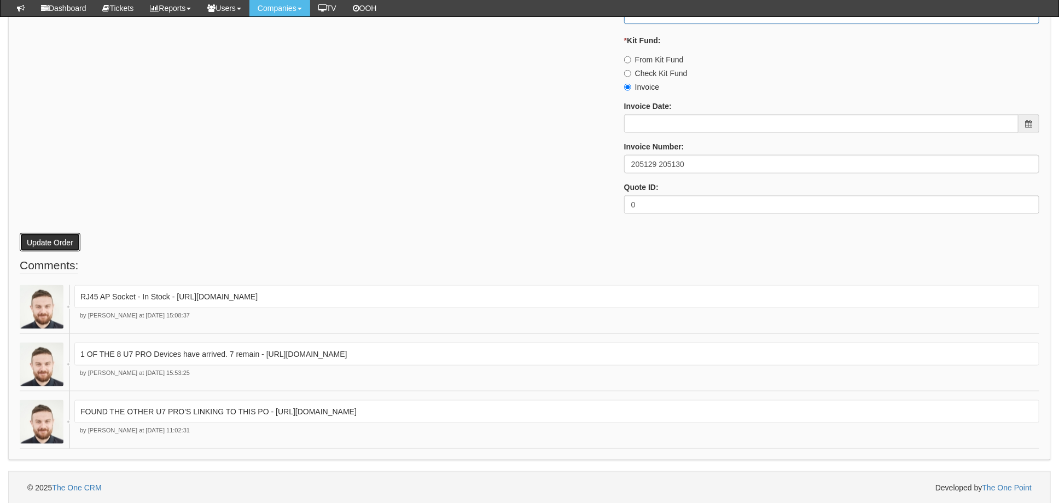
click at [51, 235] on button "Update Order" at bounding box center [50, 242] width 61 height 19
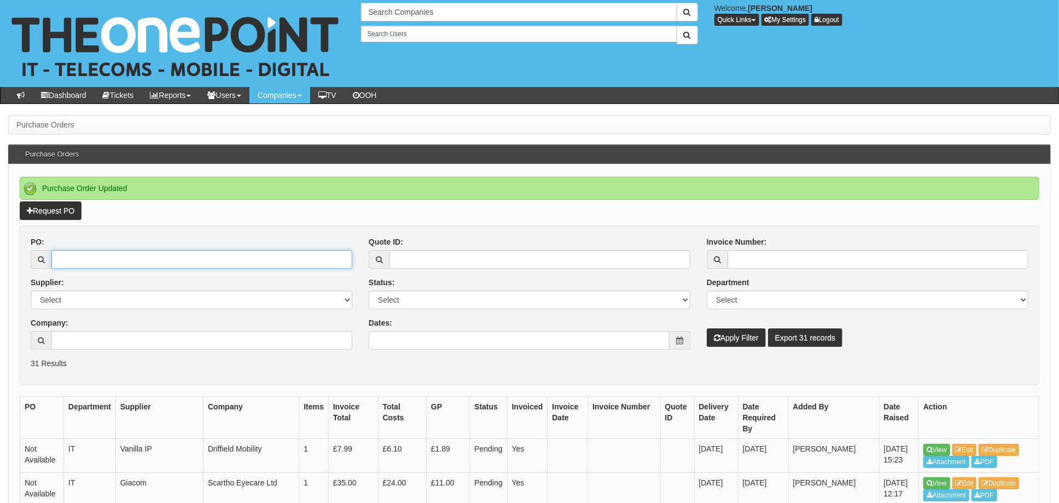
click at [90, 257] on input "PO:" at bounding box center [201, 259] width 301 height 19
type input "19345"
click at [706, 328] on button "Apply Filter" at bounding box center [735, 337] width 59 height 19
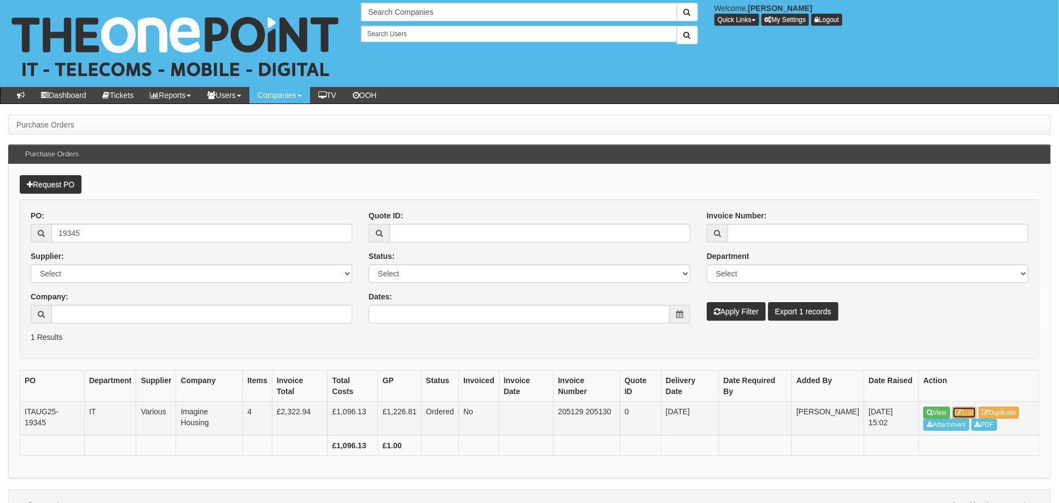
click at [968, 406] on link "Edit" at bounding box center [964, 412] width 25 height 12
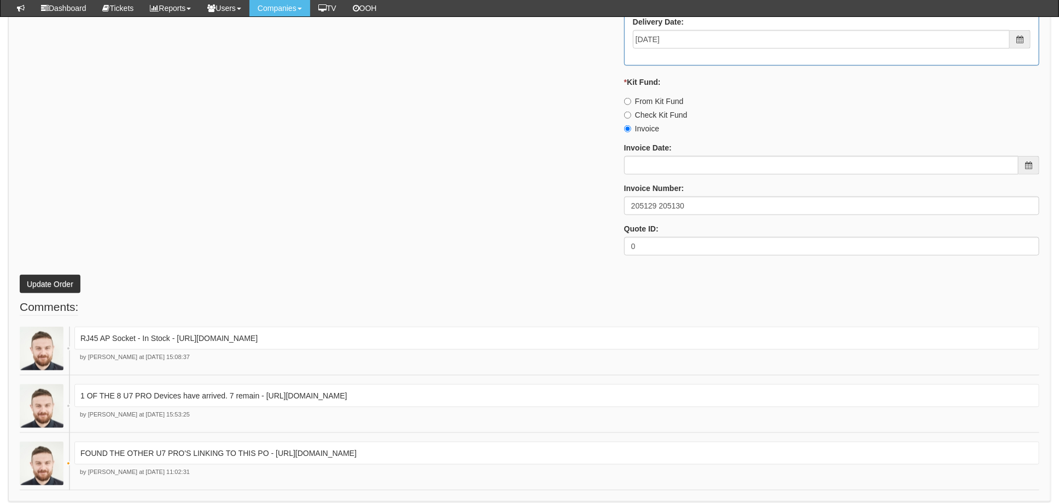
scroll to position [837, 0]
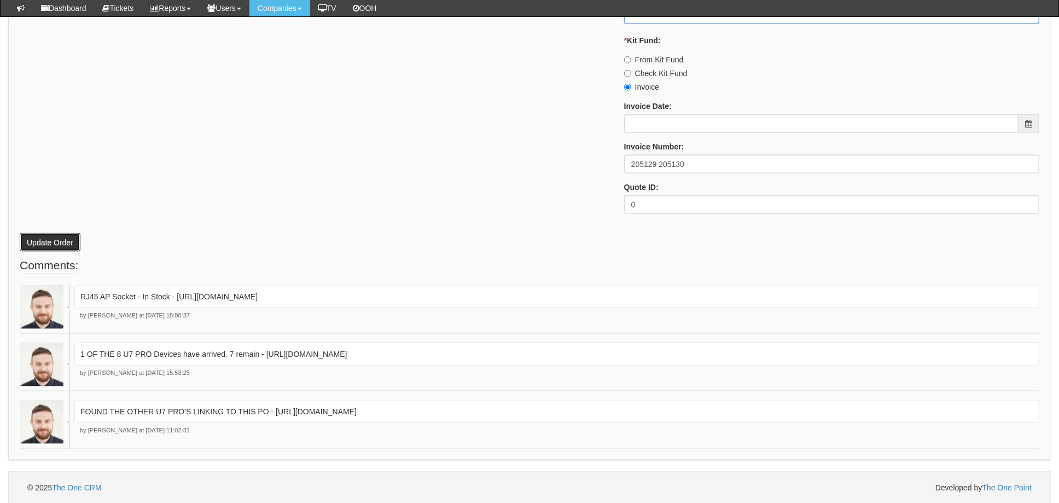
click at [53, 236] on button "Update Order" at bounding box center [50, 242] width 61 height 19
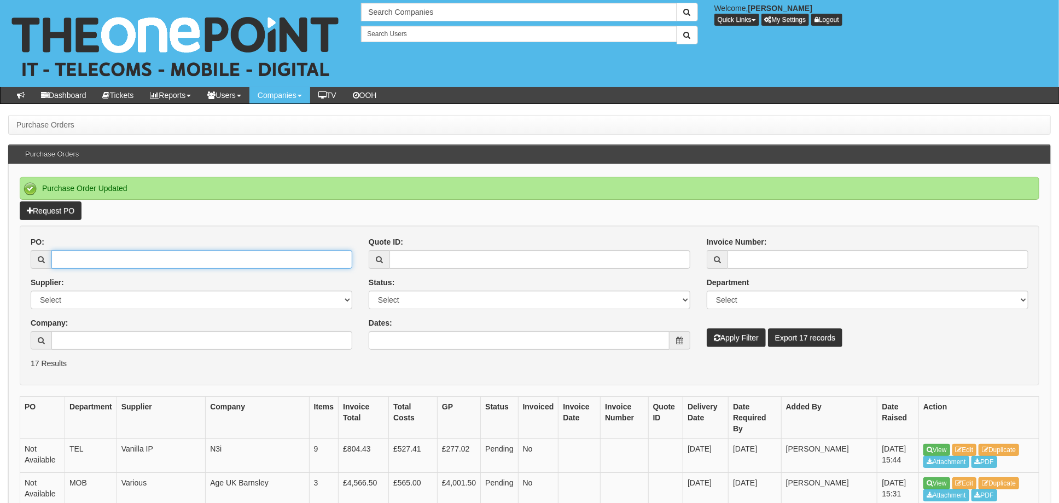
click at [126, 258] on input "PO:" at bounding box center [201, 259] width 301 height 19
type input "19271"
click at [706, 328] on button "Apply Filter" at bounding box center [735, 337] width 59 height 19
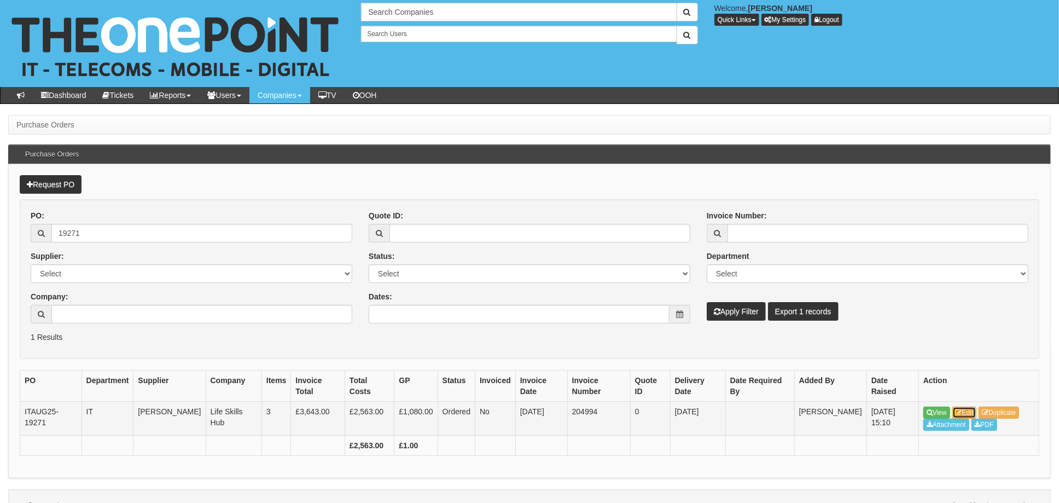
click at [967, 414] on link "Edit" at bounding box center [964, 412] width 25 height 12
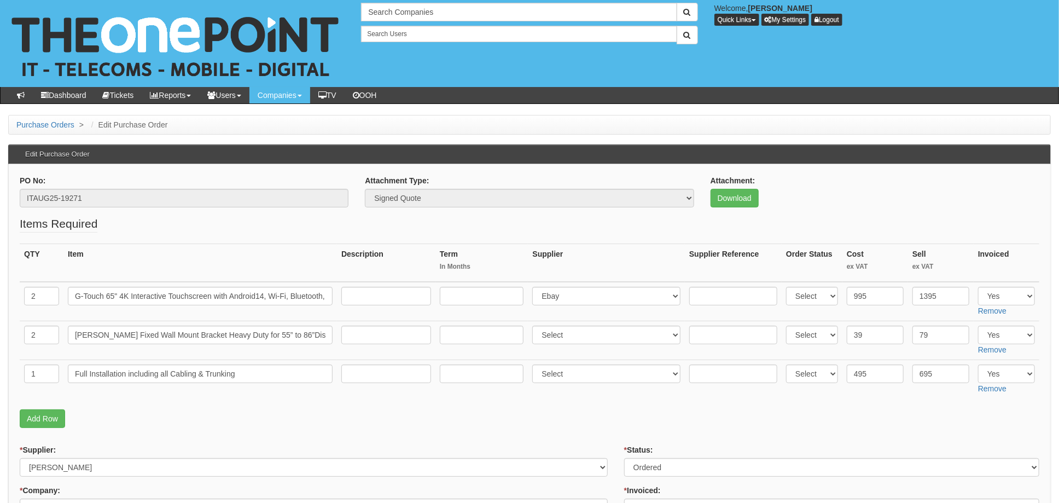
click at [254, 274] on th "Item" at bounding box center [199, 263] width 273 height 38
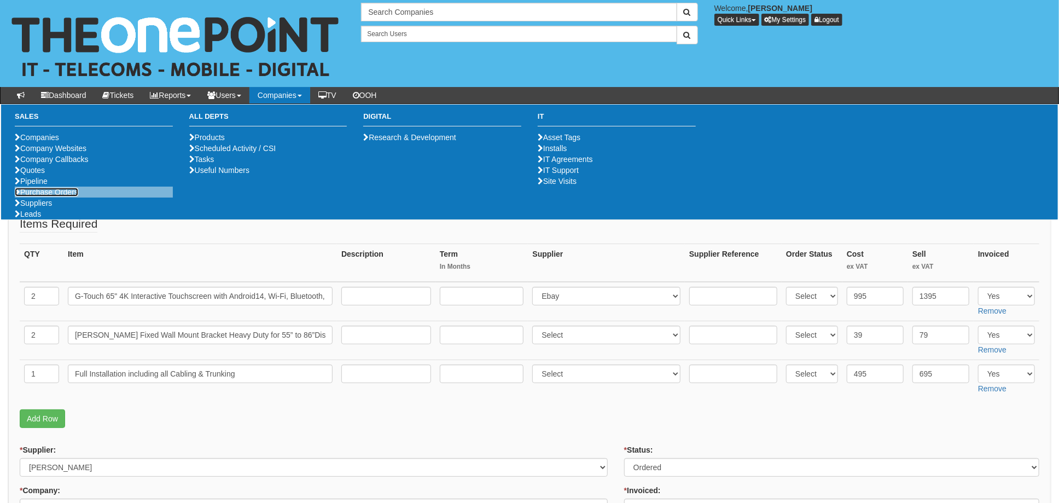
click at [61, 196] on link "Purchase Orders" at bounding box center [46, 192] width 63 height 9
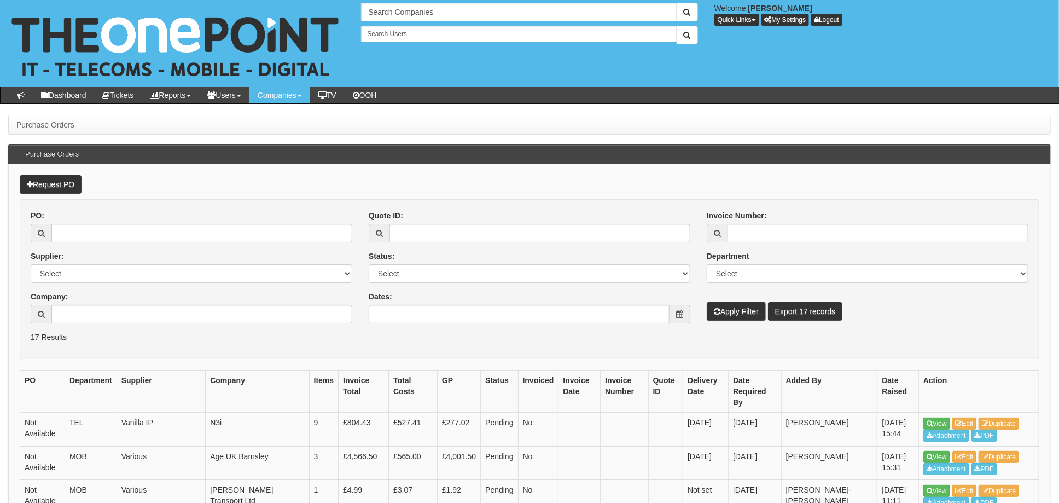
click at [91, 303] on div "Company:" at bounding box center [192, 307] width 322 height 32
click at [102, 312] on input "Company:" at bounding box center [201, 314] width 301 height 19
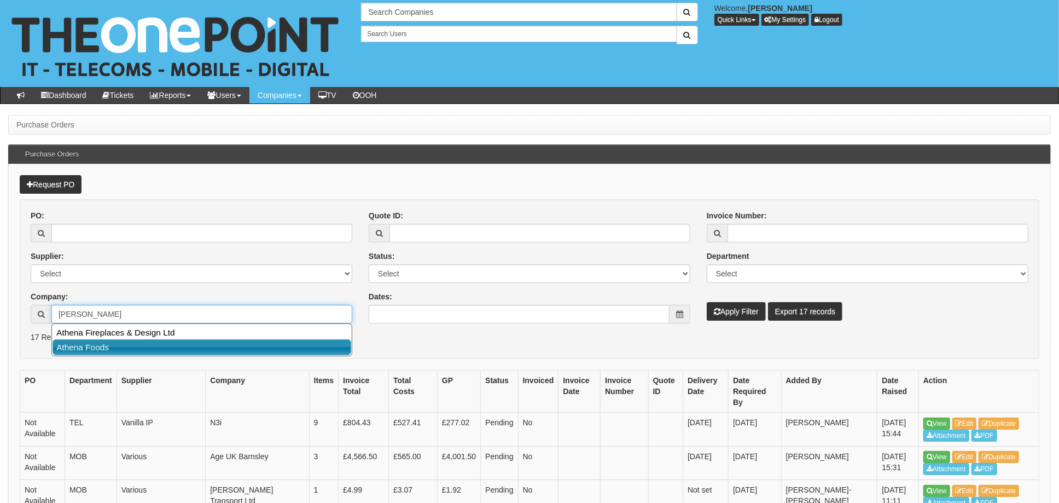
click at [106, 347] on link "Athena Foods" at bounding box center [201, 347] width 299 height 16
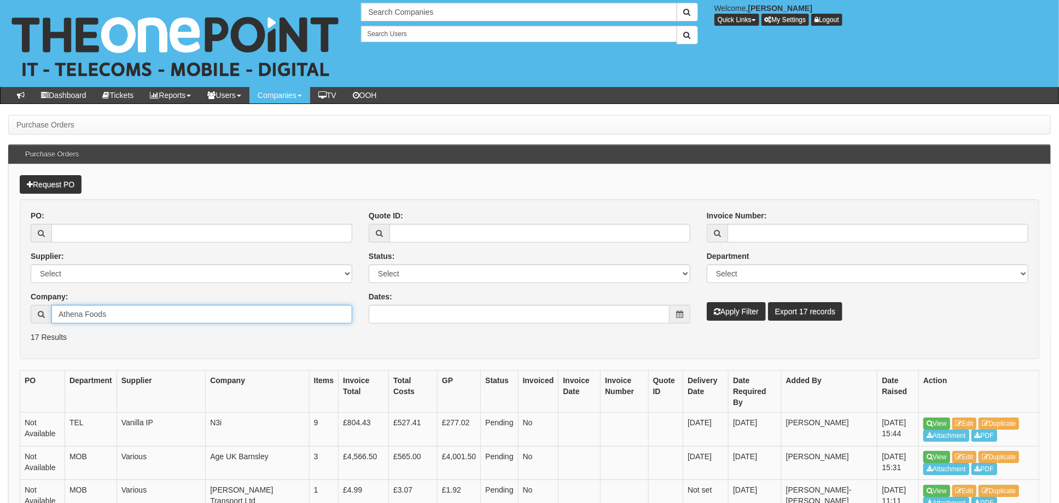
type input "Athena Foods"
click at [738, 313] on button "Apply Filter" at bounding box center [735, 311] width 59 height 19
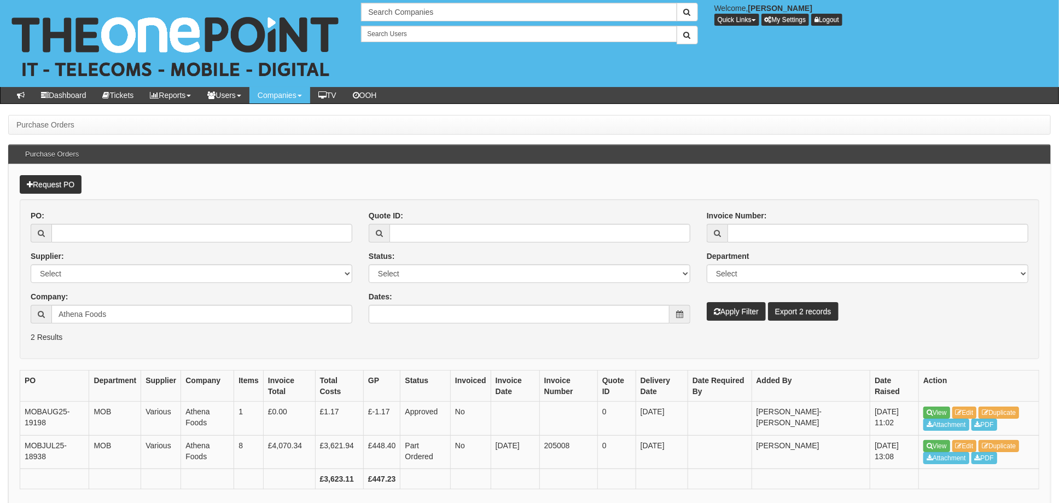
scroll to position [52, 0]
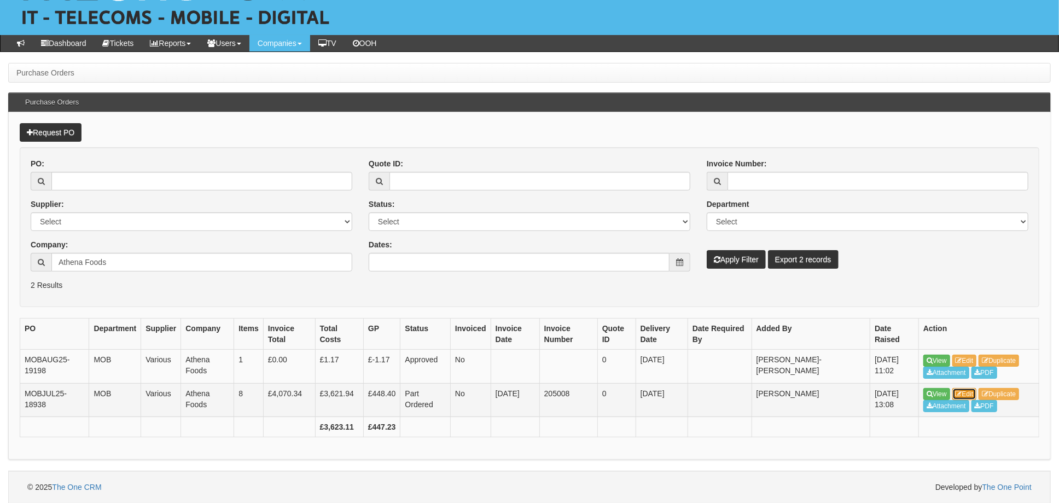
click at [972, 394] on link "Edit" at bounding box center [964, 394] width 25 height 12
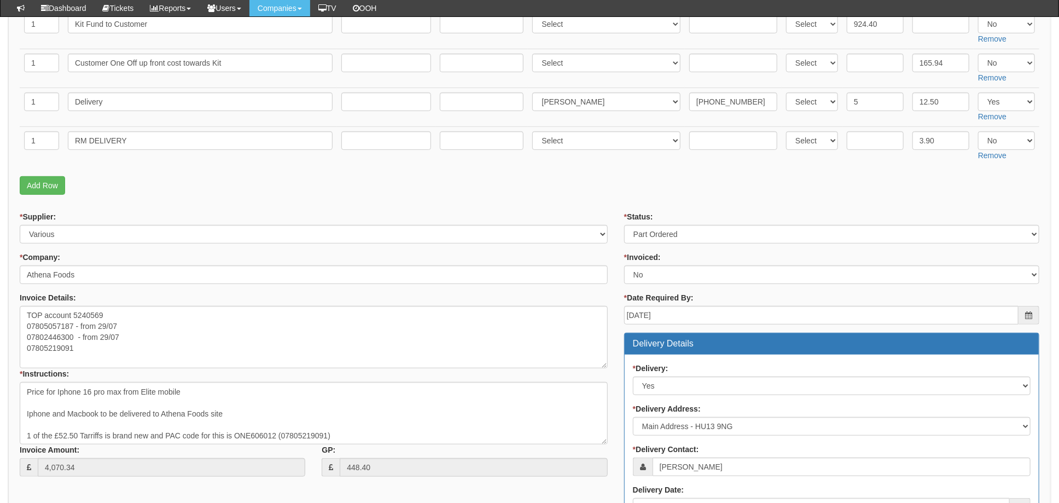
scroll to position [364, 0]
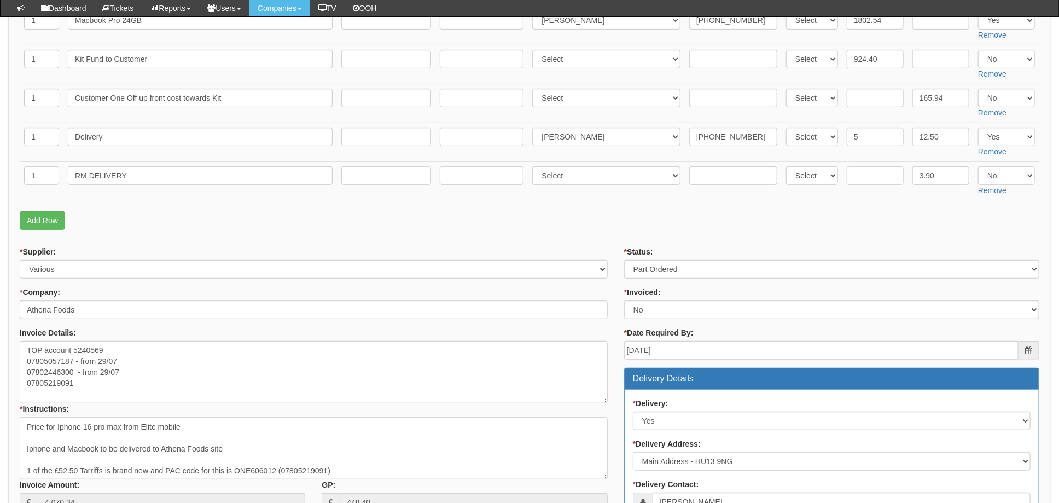
click at [603, 227] on p "Add Row" at bounding box center [529, 220] width 1019 height 19
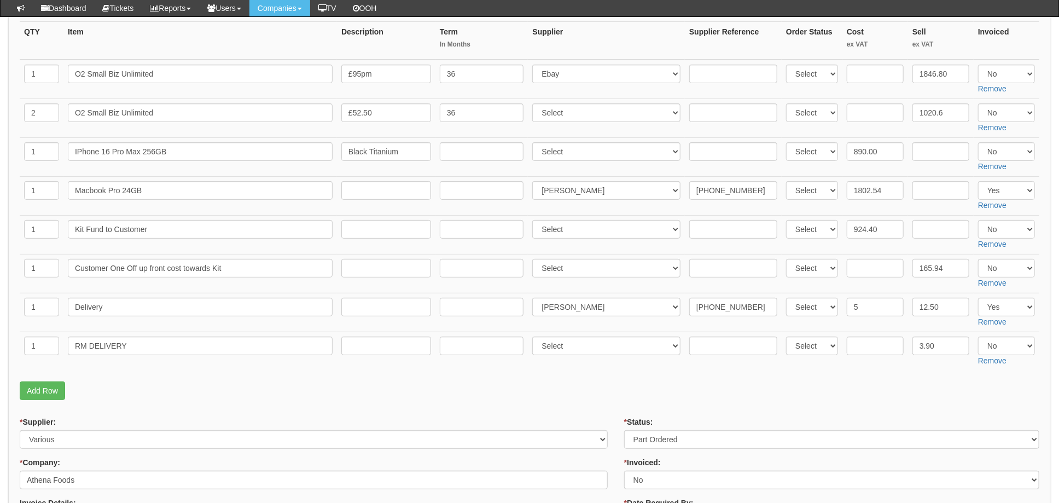
scroll to position [219, 0]
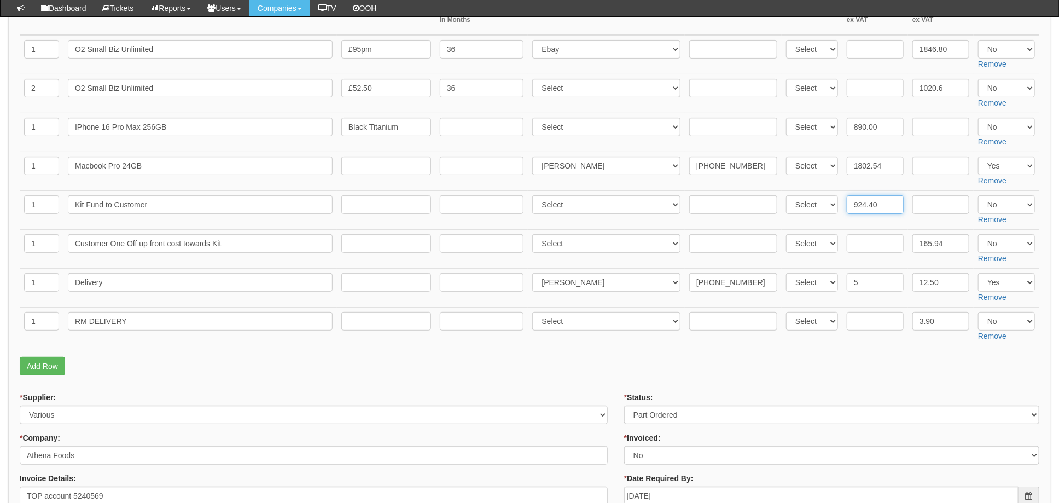
drag, startPoint x: 876, startPoint y: 205, endPoint x: 885, endPoint y: 202, distance: 9.2
click at [876, 205] on input "924.40" at bounding box center [874, 204] width 57 height 19
drag, startPoint x: 885, startPoint y: 202, endPoint x: 825, endPoint y: 206, distance: 60.2
click at [821, 206] on tr "1 Kit Fund to Customer Select 123 REG.co.uk 1Password 3 4Gon AA Jones Electric …" at bounding box center [529, 210] width 1019 height 39
drag, startPoint x: 882, startPoint y: 204, endPoint x: 955, endPoint y: 193, distance: 73.5
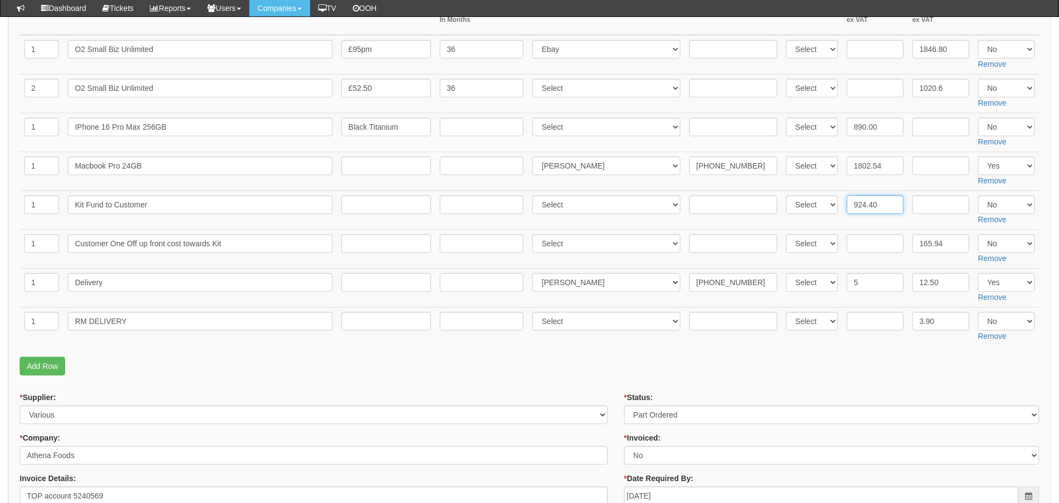
click at [882, 204] on input "924.40" at bounding box center [874, 204] width 57 height 19
click at [621, 367] on p "Add Row" at bounding box center [529, 366] width 1019 height 19
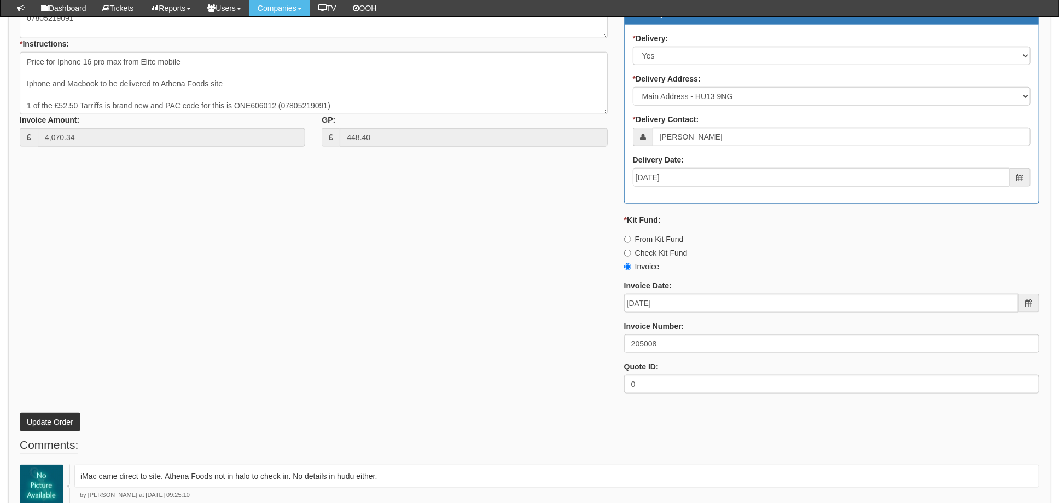
scroll to position [802, 0]
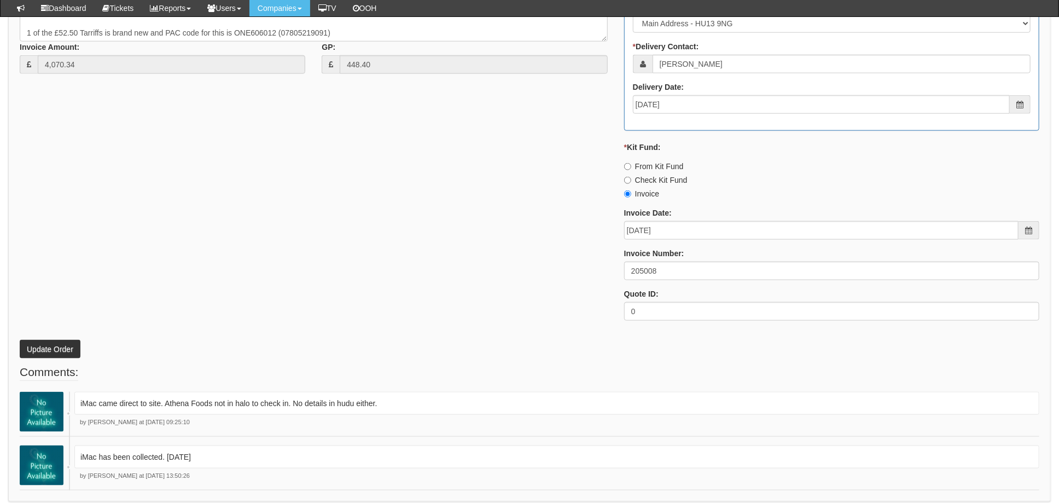
click at [392, 271] on div "* Supplier: Select 123 REG.co.uk 1Password 3 4Gon AA Jones Electric Ltd Abzorb …" at bounding box center [529, 69] width 1036 height 520
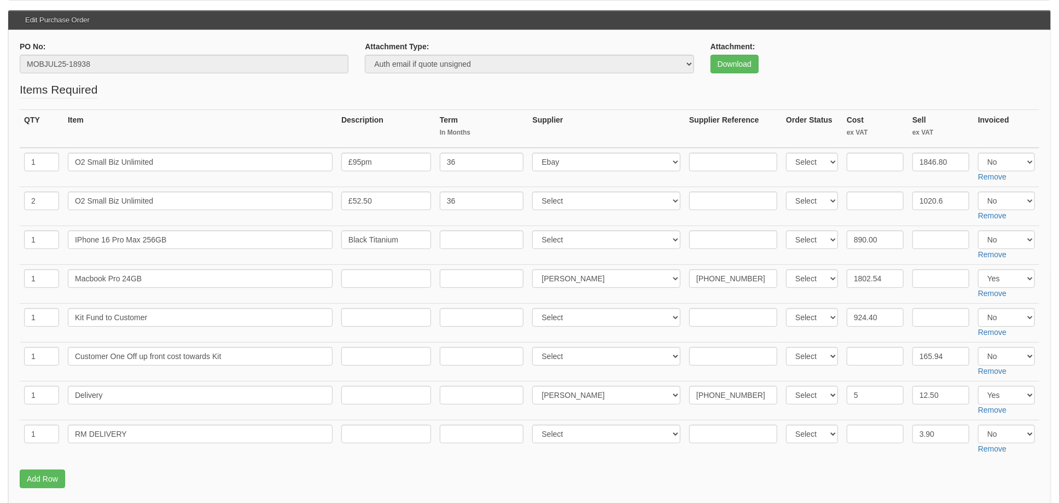
scroll to position [0, 0]
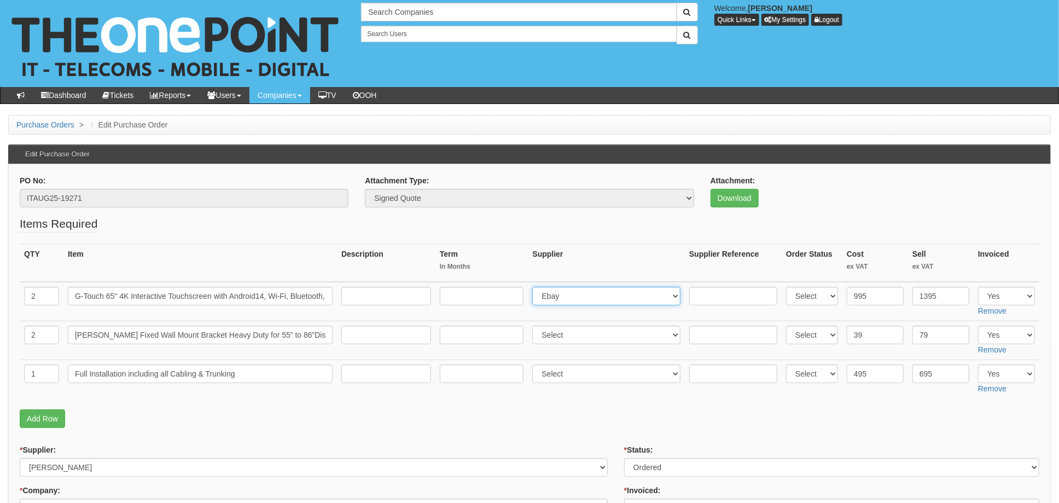
click at [569, 295] on select "Select 123 [DOMAIN_NAME] 1Password 3 4Gon [PERSON_NAME] Electric Ltd Abzorb Acc…" at bounding box center [606, 296] width 148 height 19
select select "308"
click at [535, 287] on select "Select 123 REG.co.uk 1Password 3 4Gon AA Jones Electric Ltd Abzorb Access Group…" at bounding box center [606, 296] width 148 height 19
click at [713, 298] on input "text" at bounding box center [733, 296] width 88 height 19
paste input "924.40"
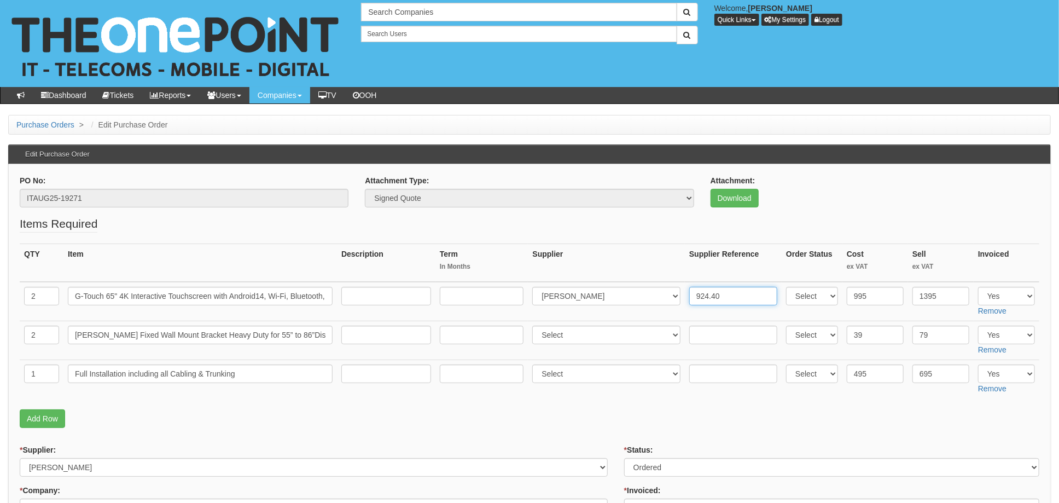
type input "924.40"
click at [575, 337] on select "Select 123 REG.co.uk 1Password 3 4Gon AA Jones Electric Ltd Abzorb Access Group…" at bounding box center [606, 334] width 148 height 19
select select "308"
click at [535, 325] on select "Select 123 REG.co.uk 1Password 3 4Gon AA Jones Electric Ltd Abzorb Access Group…" at bounding box center [606, 334] width 148 height 19
click at [700, 336] on input "text" at bounding box center [733, 334] width 88 height 19
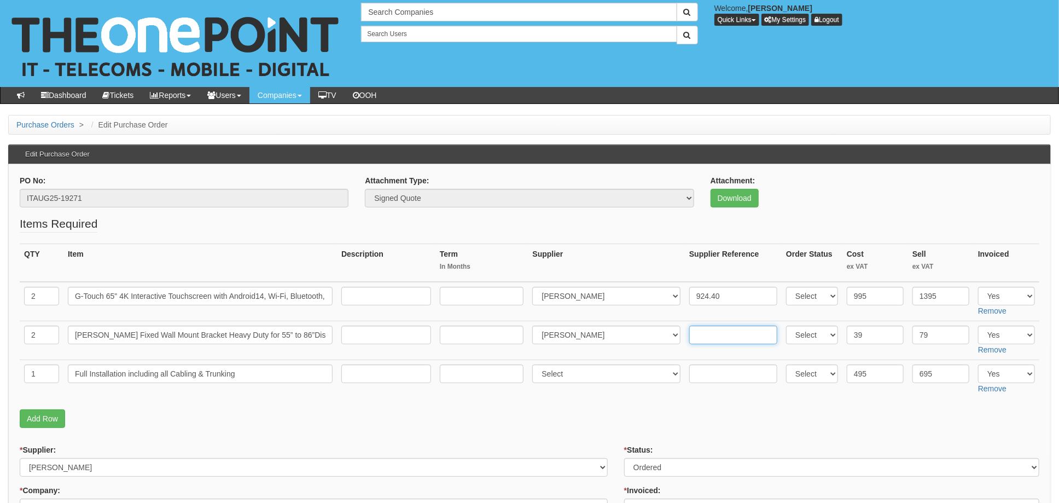
paste input "924.40"
type input "924.40"
click at [598, 375] on select "Select 123 [DOMAIN_NAME] 1Password 3 4Gon [PERSON_NAME] Electric Ltd Abzorb Acc…" at bounding box center [606, 373] width 148 height 19
select select "308"
click at [535, 364] on select "Select 123 [DOMAIN_NAME] 1Password 3 4Gon [PERSON_NAME] Electric Ltd Abzorb Acc…" at bounding box center [606, 373] width 148 height 19
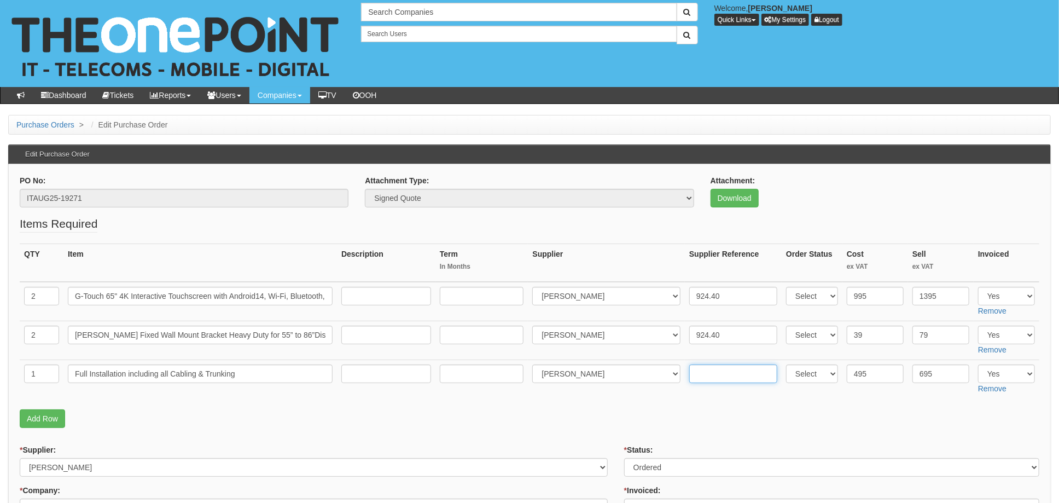
click at [735, 374] on input "text" at bounding box center [733, 373] width 88 height 19
paste input "924.40"
type input "924.40"
click at [632, 426] on p "Add Row" at bounding box center [529, 418] width 1019 height 19
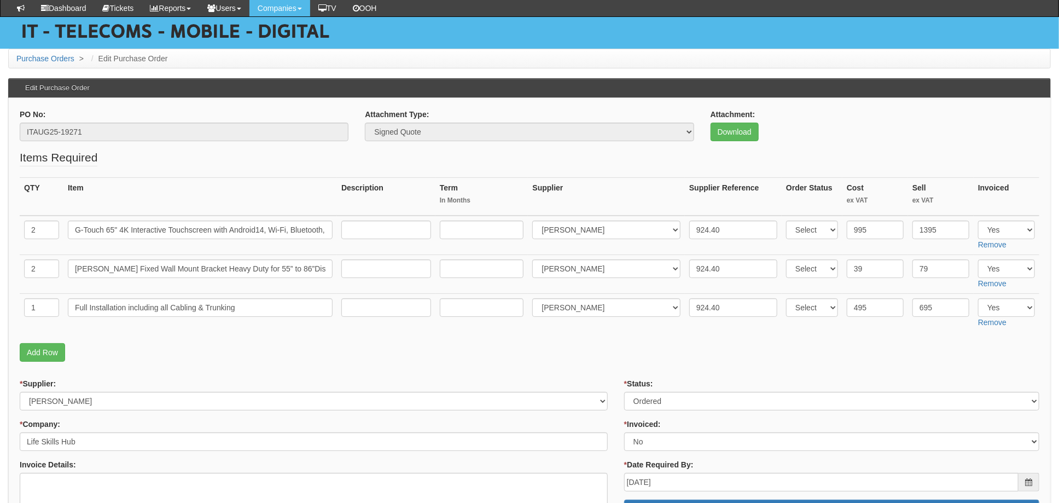
scroll to position [145, 0]
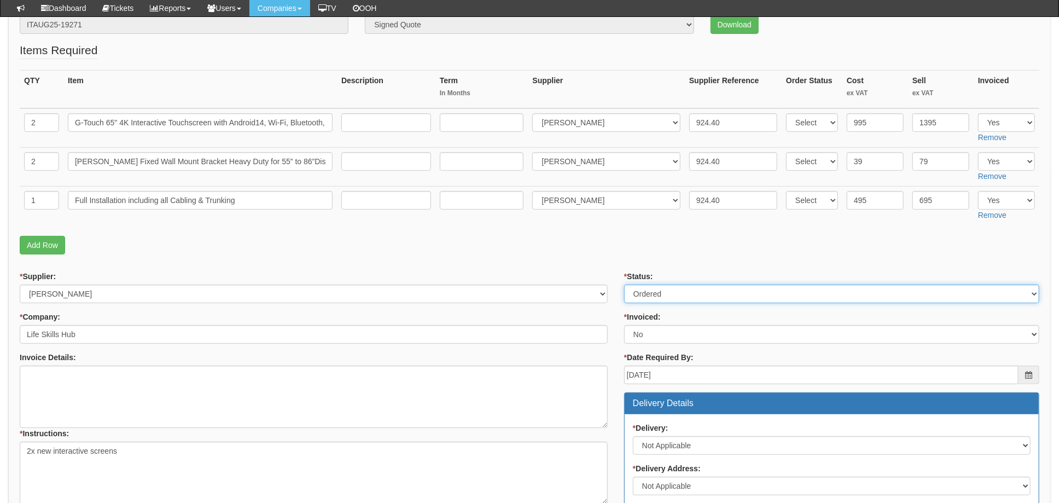
click at [649, 297] on select "Select Approved Completed Delivered Invoiced Ordered Ordered to site Part Order…" at bounding box center [831, 293] width 415 height 19
select select "4"
click at [624, 284] on select "Select Approved Completed Delivered Invoiced Ordered Ordered to site Part Order…" at bounding box center [831, 293] width 415 height 19
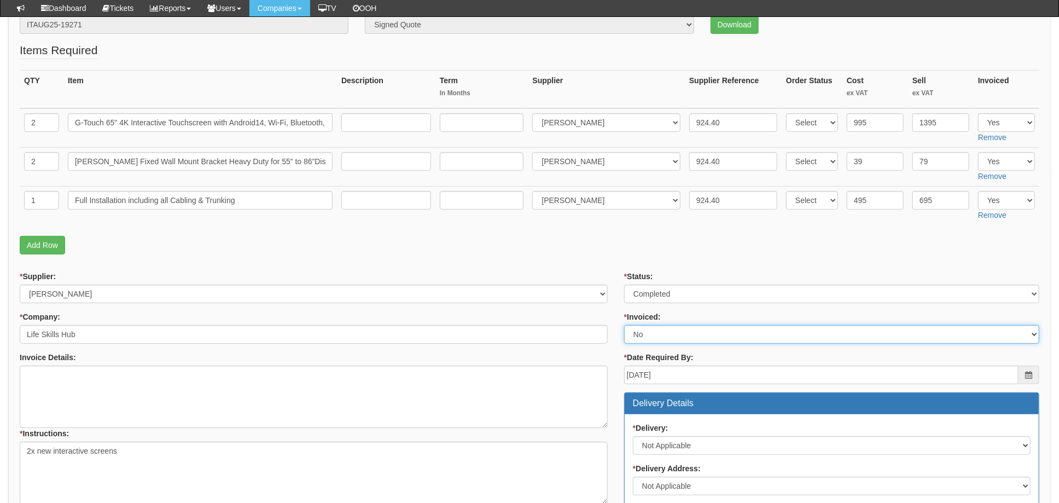
click at [650, 338] on select "Select Yes No N/A STB (part of order)" at bounding box center [831, 334] width 415 height 19
select select "1"
click at [624, 325] on select "Select Yes No N/A STB (part of order)" at bounding box center [831, 334] width 415 height 19
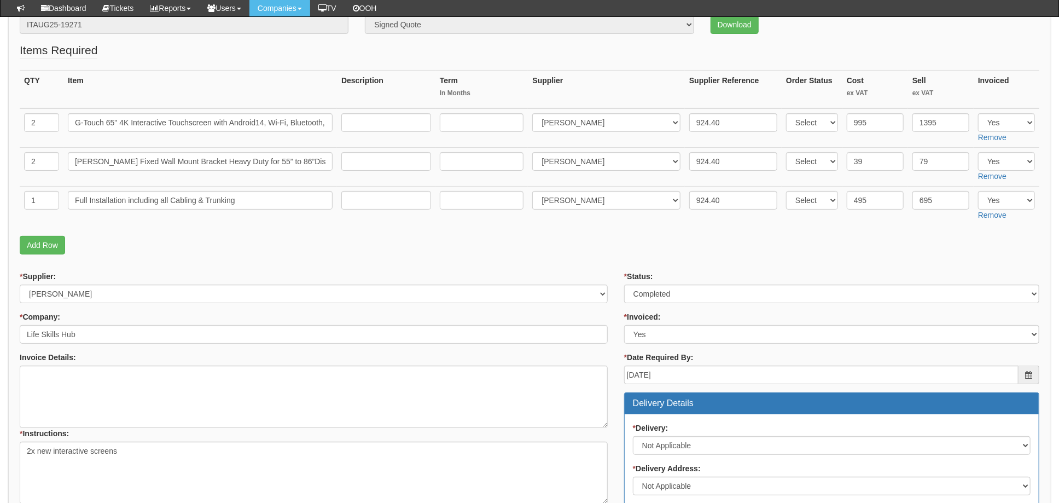
click at [608, 258] on fieldset "Items Required QTY Item Description Term In Months Supplier Supplier Reference …" at bounding box center [529, 151] width 1019 height 218
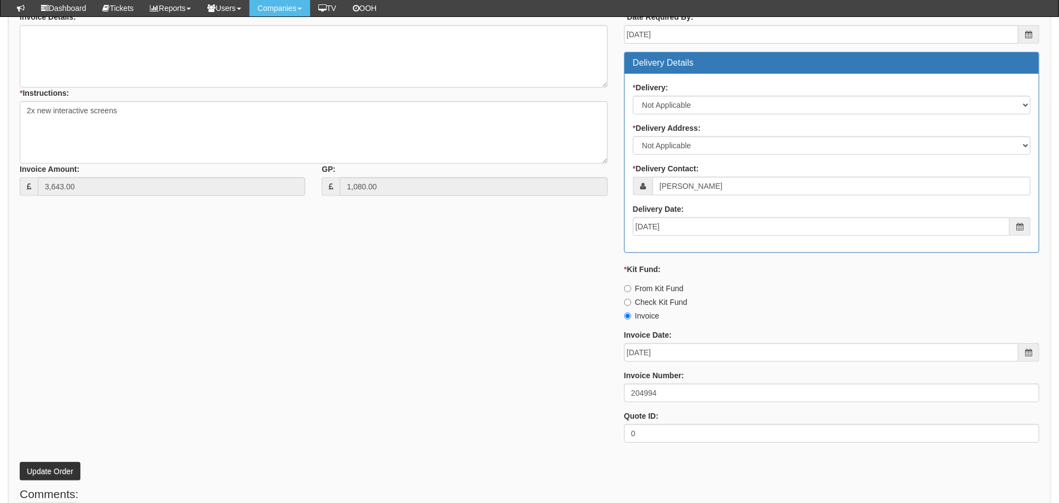
scroll to position [510, 0]
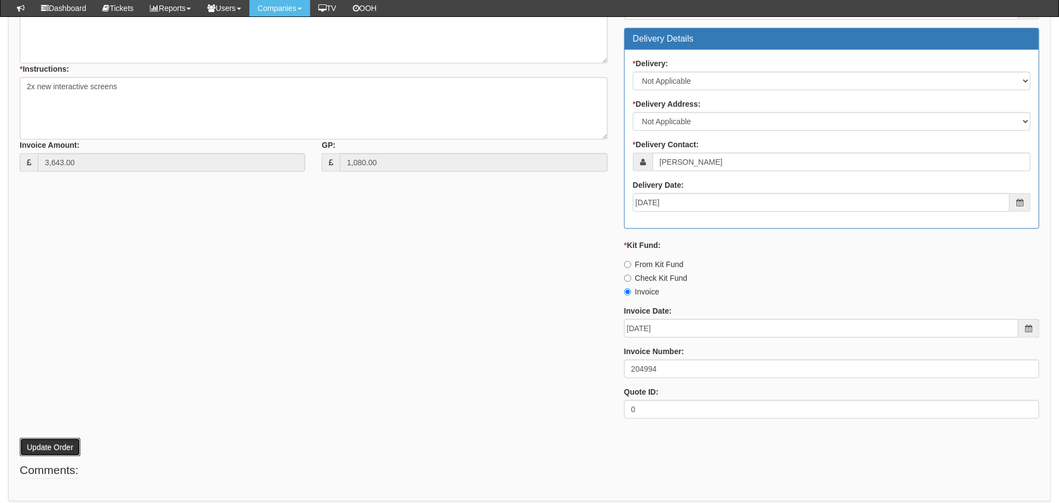
click at [54, 440] on button "Update Order" at bounding box center [50, 446] width 61 height 19
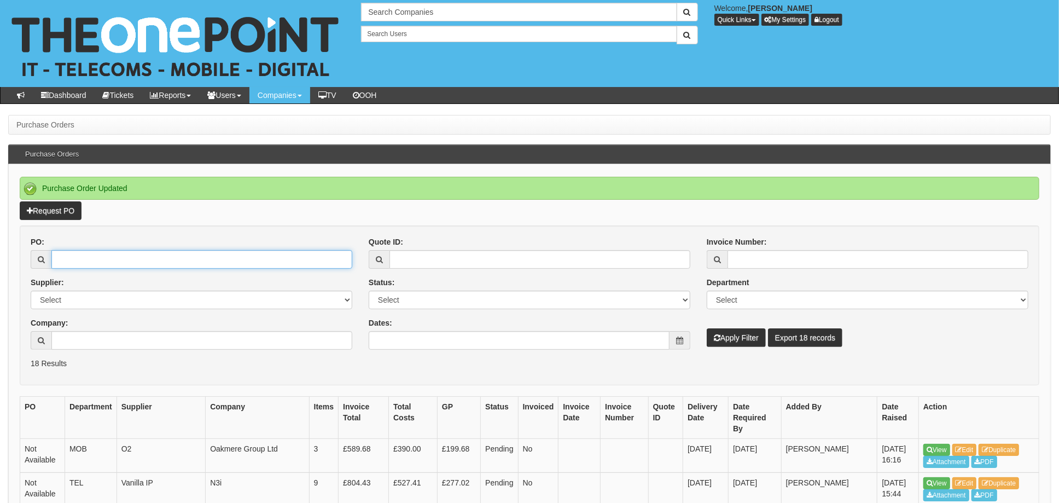
click at [80, 255] on input "PO:" at bounding box center [201, 259] width 301 height 19
type input "19410"
click at [706, 328] on button "Apply Filter" at bounding box center [735, 337] width 59 height 19
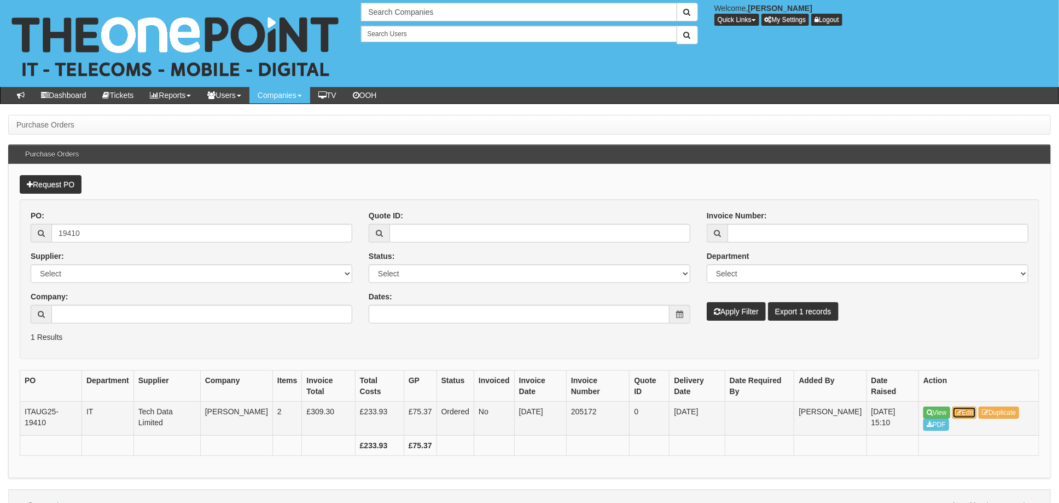
click at [963, 413] on link "Edit" at bounding box center [964, 412] width 25 height 12
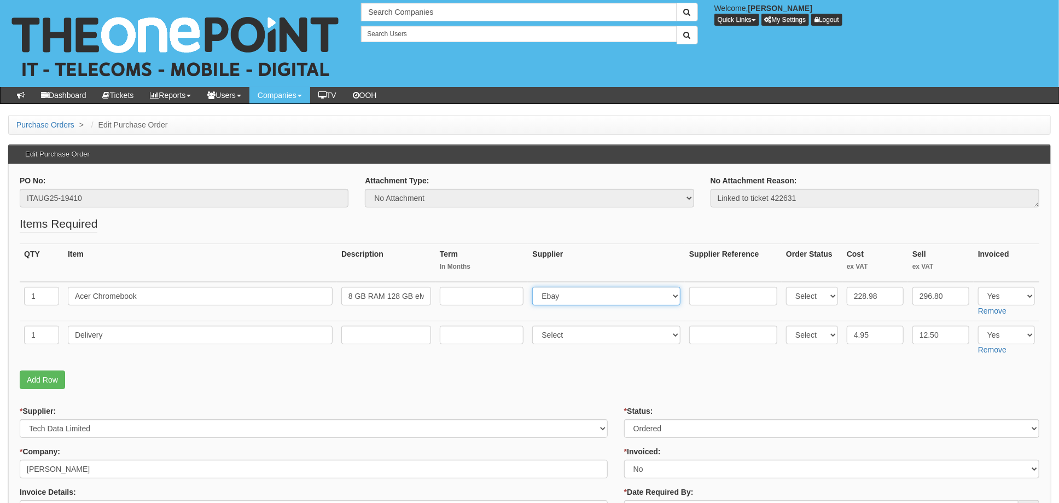
click at [598, 297] on select "Select 123 [DOMAIN_NAME] 1Password 3 4Gon [PERSON_NAME] Electric Ltd Abzorb Acc…" at bounding box center [606, 296] width 148 height 19
select select "19"
click at [535, 287] on select "Select 123 REG.co.uk 1Password 3 4Gon AA Jones Electric Ltd Abzorb Access Group…" at bounding box center [606, 296] width 148 height 19
click at [724, 291] on input "text" at bounding box center [733, 296] width 88 height 19
paste input "40912006"
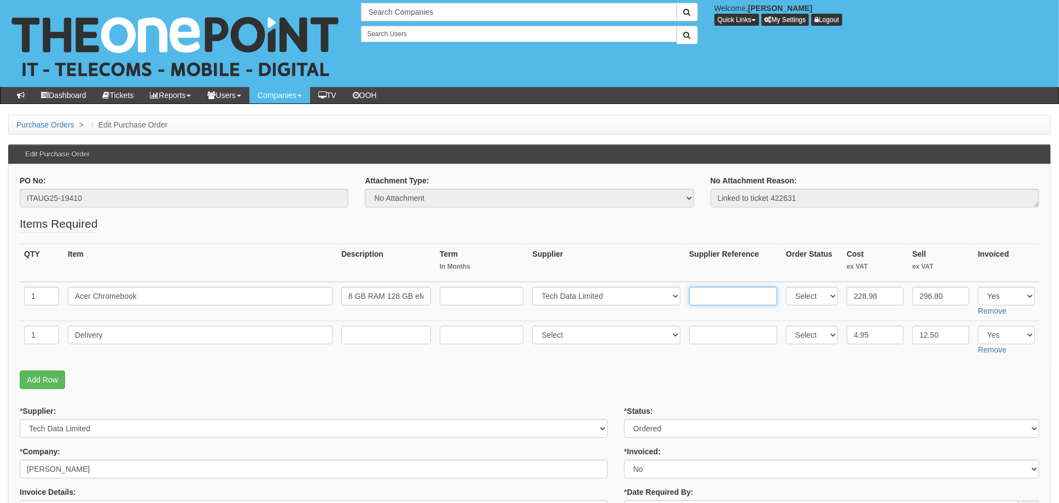
type input "40912006"
click at [732, 301] on input "40912006" at bounding box center [733, 296] width 88 height 19
drag, startPoint x: 734, startPoint y: 296, endPoint x: 575, endPoint y: 307, distance: 158.9
click at [625, 305] on tr "1 Acer Chromebook 8 GB RAM 128 GB eMMC Select 123 REG.co.uk 1Password 3 4Gon AA…" at bounding box center [529, 301] width 1019 height 39
click at [705, 297] on input "text" at bounding box center [733, 296] width 88 height 19
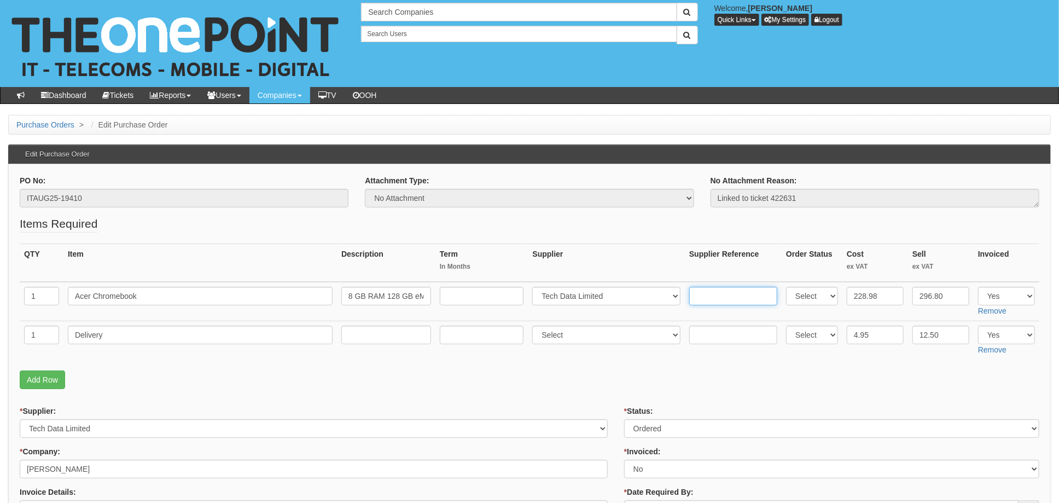
paste input "8273886416"
type input "8273886416"
click at [725, 336] on input "text" at bounding box center [733, 334] width 88 height 19
paste input "8273886416"
type input "8273886416"
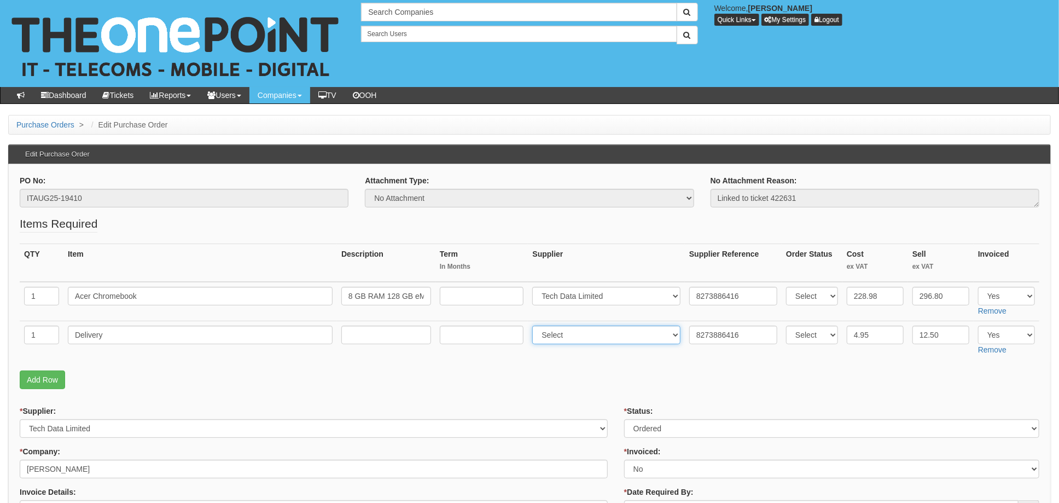
click at [581, 336] on select "Select 123 REG.co.uk 1Password 3 4Gon AA Jones Electric Ltd Abzorb Access Group…" at bounding box center [606, 334] width 148 height 19
select select "19"
click at [535, 325] on select "Select 123 REG.co.uk 1Password 3 4Gon AA Jones Electric Ltd Abzorb Access Group…" at bounding box center [606, 334] width 148 height 19
click at [592, 383] on p "Add Row" at bounding box center [529, 379] width 1019 height 19
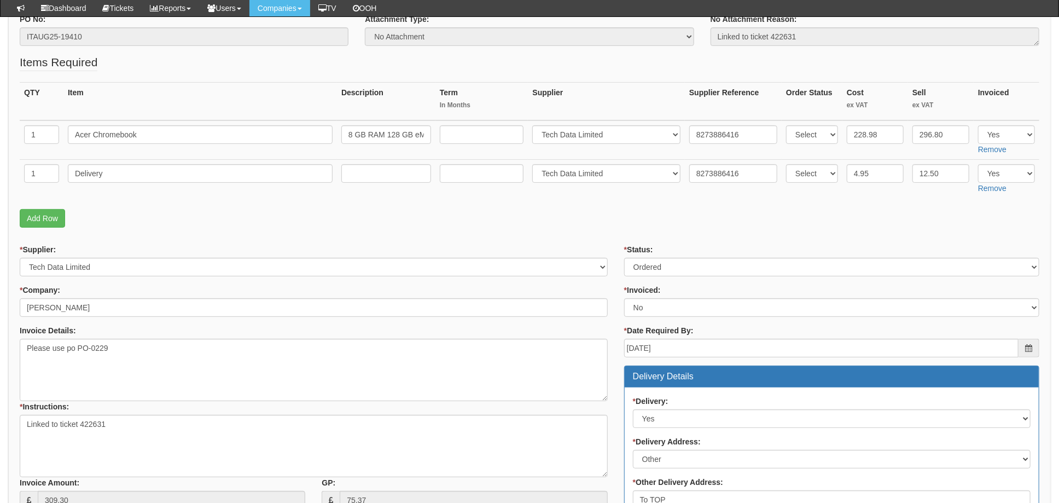
scroll to position [73, 0]
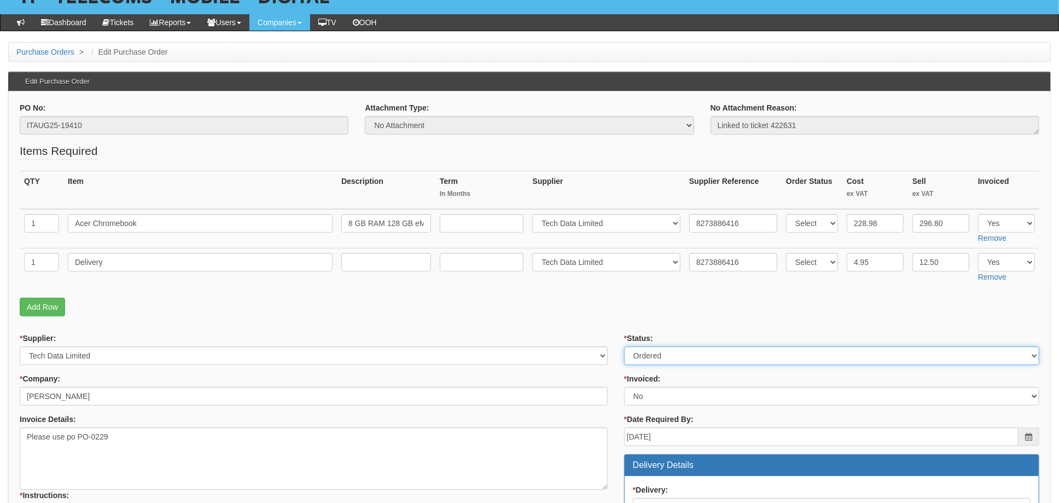
click at [662, 357] on select "Select Approved Completed Delivered Invoiced Ordered Ordered to site Part Order…" at bounding box center [831, 355] width 415 height 19
select select "4"
click at [624, 346] on select "Select Approved Completed Delivered Invoiced Ordered Ordered to site Part Order…" at bounding box center [831, 355] width 415 height 19
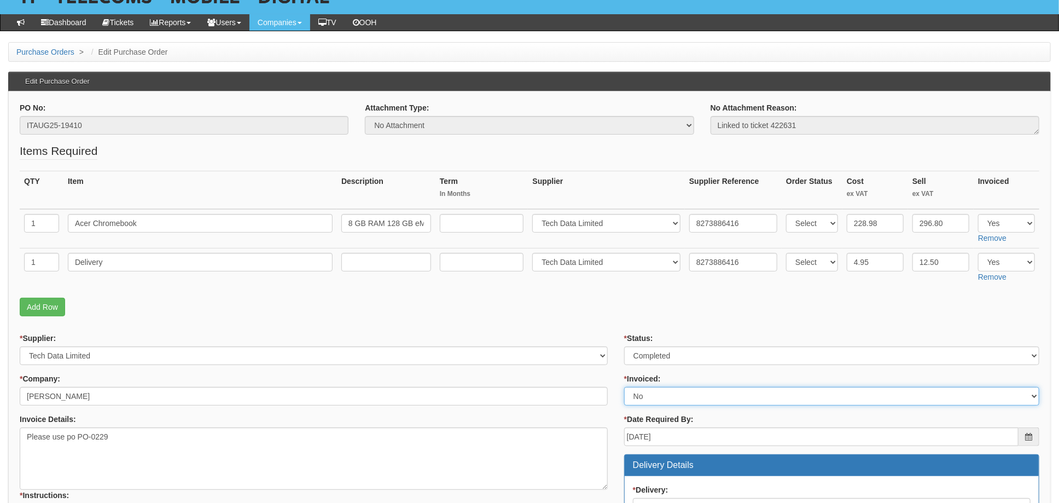
click at [653, 392] on select "Select Yes No N/A STB (part of order)" at bounding box center [831, 396] width 415 height 19
select select "1"
click at [624, 387] on select "Select Yes No N/A STB (part of order)" at bounding box center [831, 396] width 415 height 19
click at [612, 302] on p "Add Row" at bounding box center [529, 306] width 1019 height 19
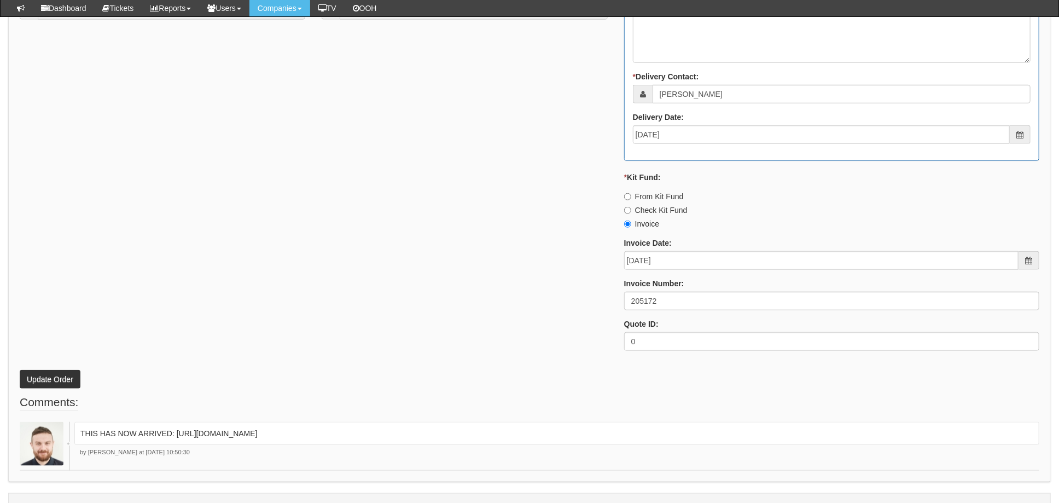
scroll to position [645, 0]
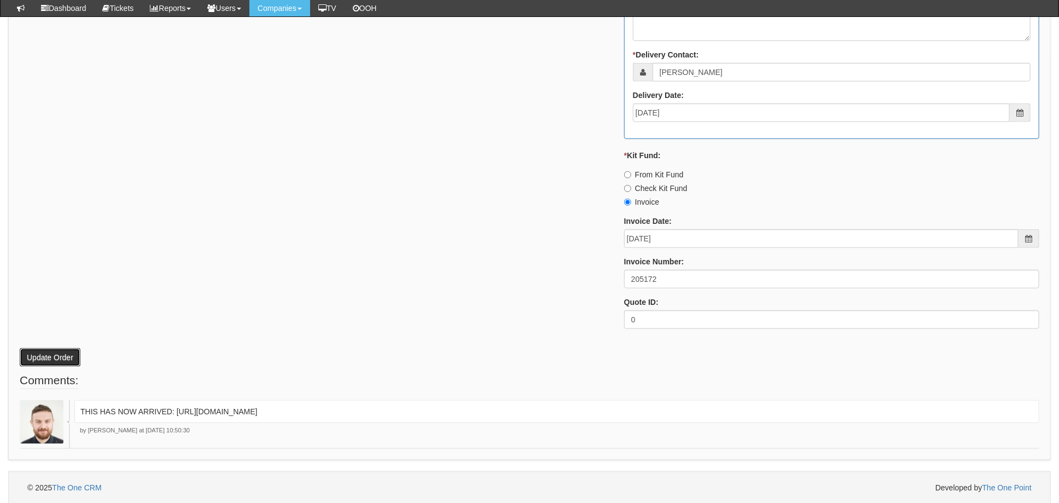
click at [50, 352] on button "Update Order" at bounding box center [50, 357] width 61 height 19
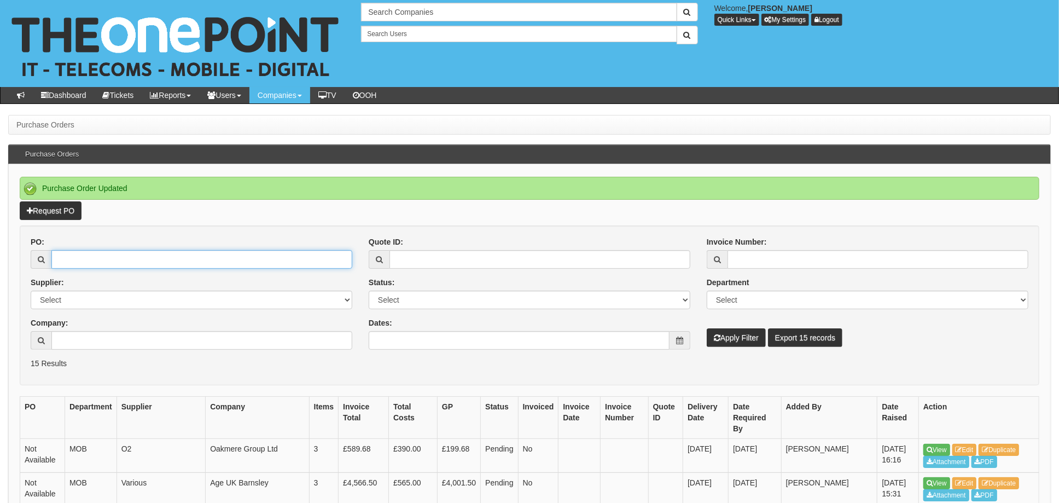
click at [83, 255] on input "PO:" at bounding box center [201, 259] width 301 height 19
type input "19448"
click at [706, 328] on button "Apply Filter" at bounding box center [735, 337] width 59 height 19
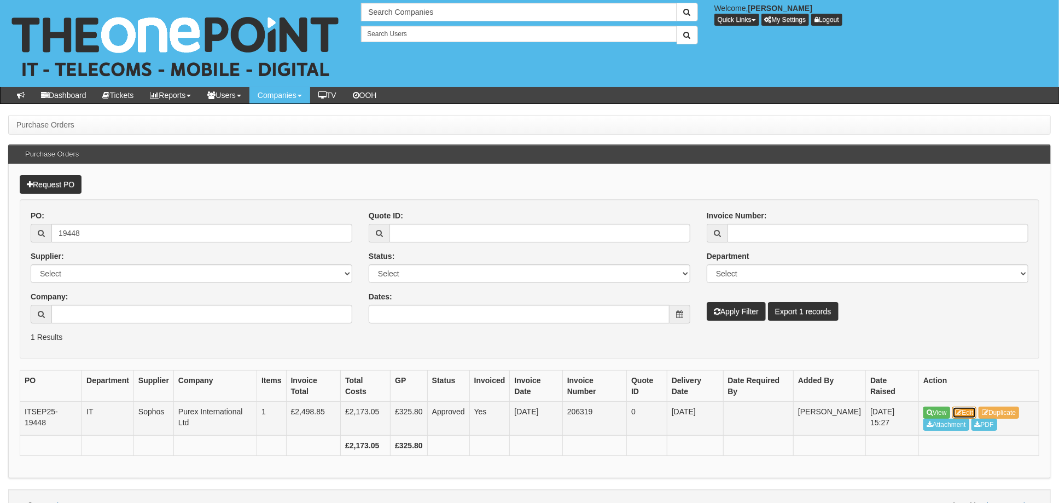
click at [974, 408] on link "Edit" at bounding box center [964, 412] width 25 height 12
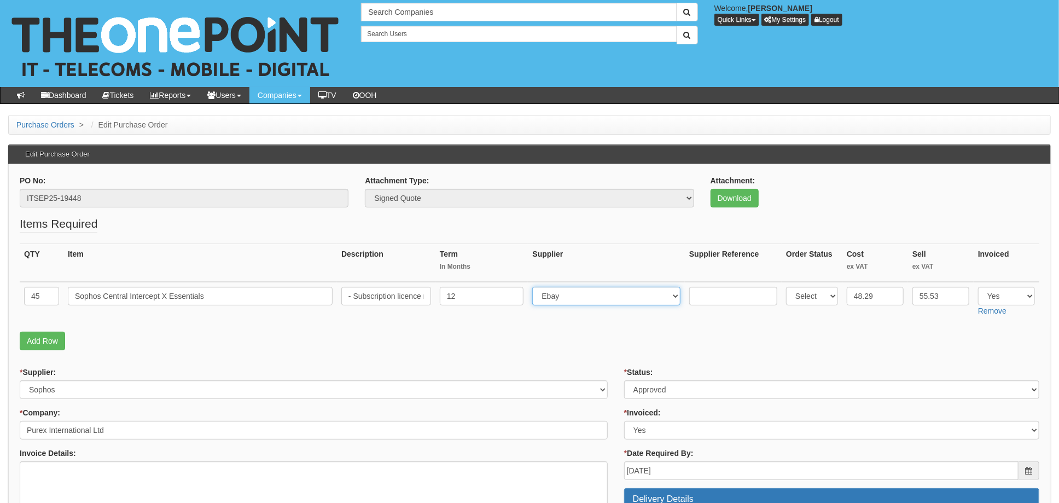
click at [600, 297] on select "Select 123 [DOMAIN_NAME] 1Password 3 4Gon [PERSON_NAME] Electric Ltd Abzorb Acc…" at bounding box center [606, 296] width 148 height 19
select select "19"
click at [535, 287] on select "Select 123 [DOMAIN_NAME] 1Password 3 4Gon [PERSON_NAME] Electric Ltd Abzorb Acc…" at bounding box center [606, 296] width 148 height 19
click at [704, 293] on input "text" at bounding box center [733, 296] width 88 height 19
paste input "8274099391"
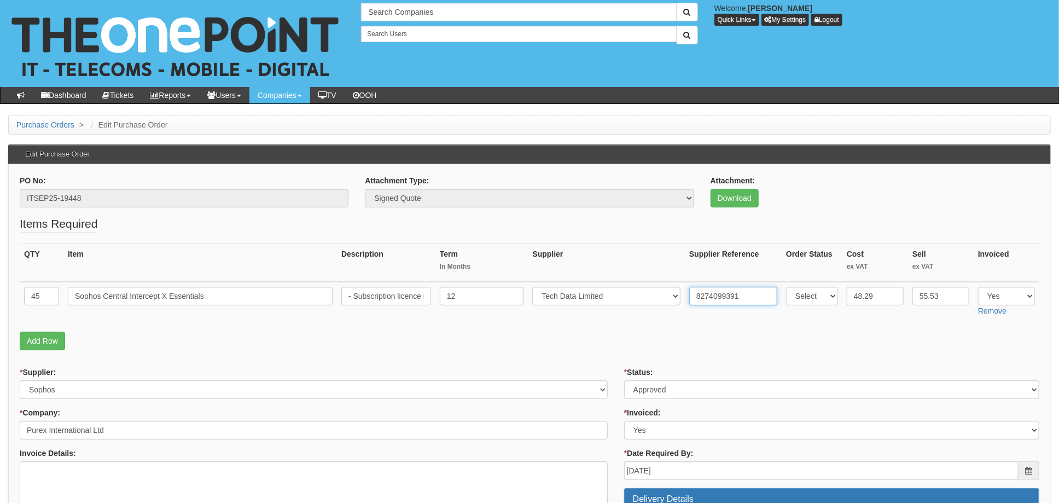
type input "8274099391"
click at [633, 338] on p "Add Row" at bounding box center [529, 340] width 1019 height 19
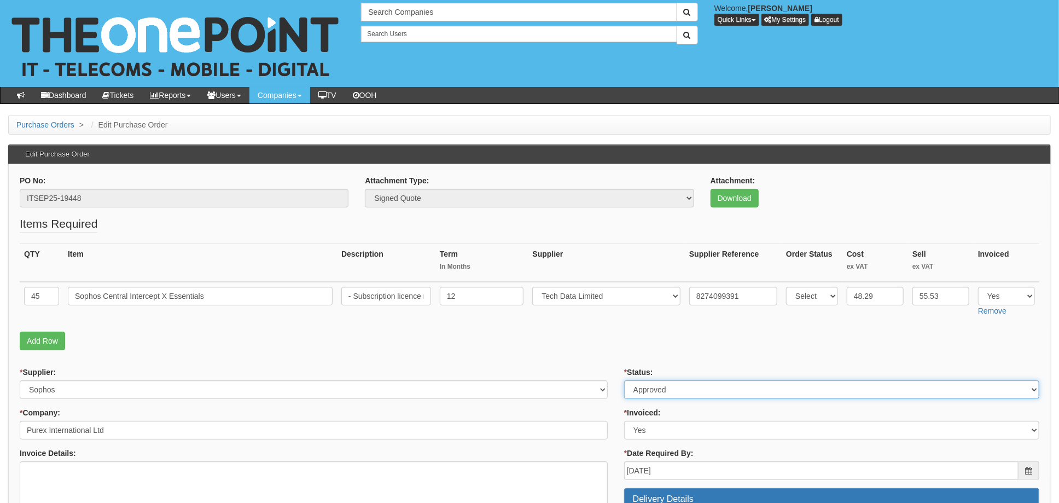
click at [680, 386] on select "Select Approved Completed Delivered Invoiced Ordered Ordered to site Part Order…" at bounding box center [831, 389] width 415 height 19
select select "4"
click at [624, 380] on select "Select Approved Completed Delivered Invoiced Ordered Ordered to site Part Order…" at bounding box center [831, 389] width 415 height 19
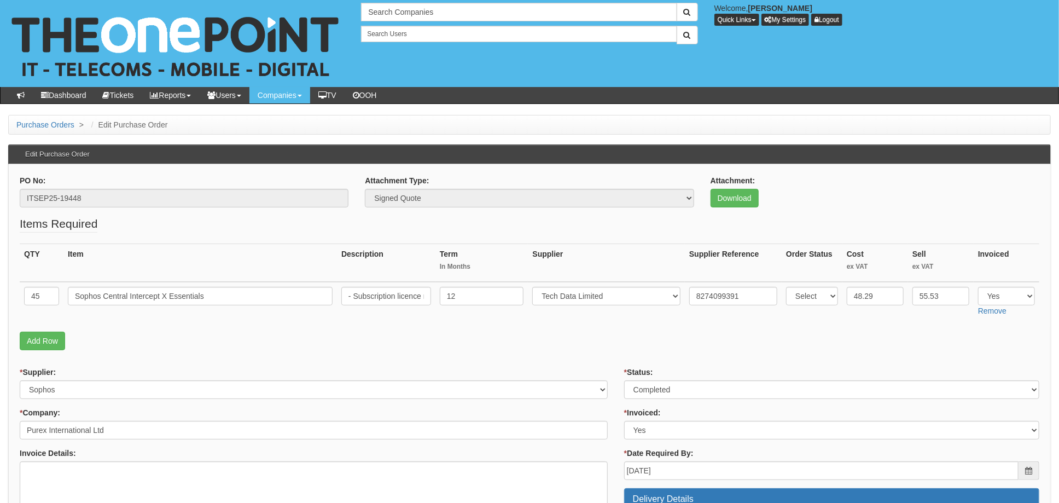
click at [610, 334] on p "Add Row" at bounding box center [529, 340] width 1019 height 19
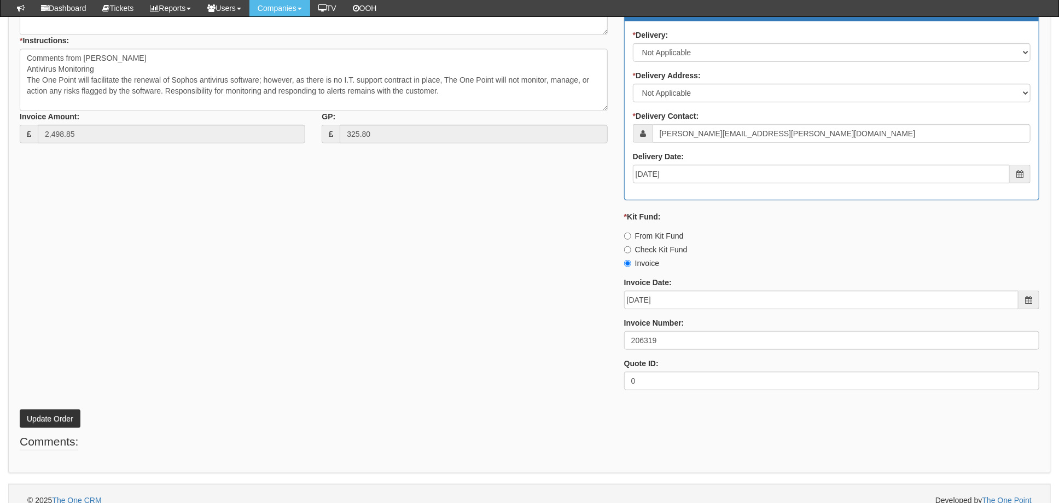
scroll to position [473, 0]
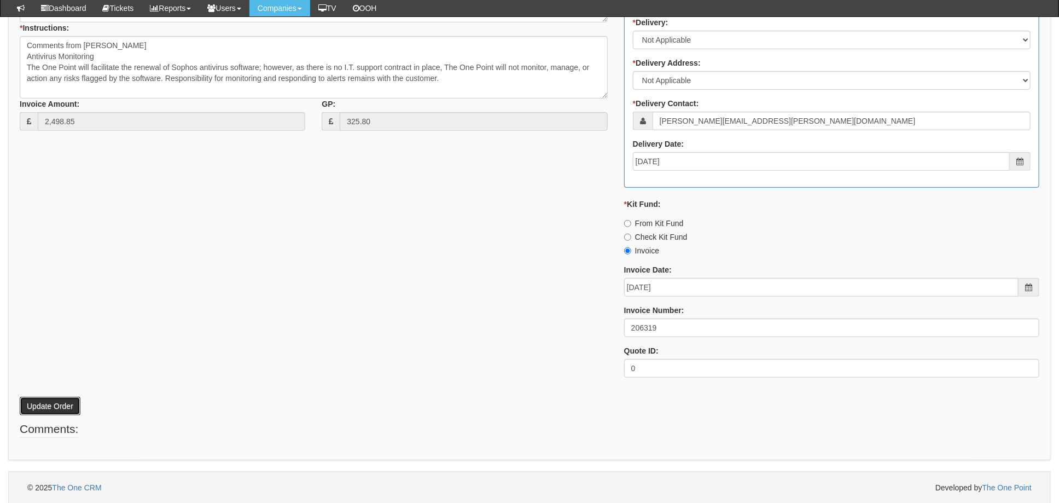
click at [45, 401] on button "Update Order" at bounding box center [50, 405] width 61 height 19
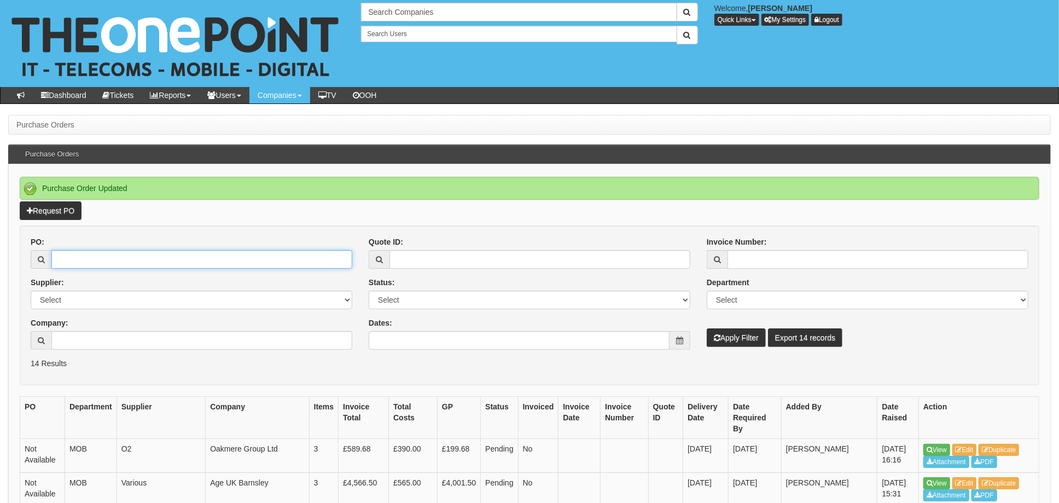
click at [115, 267] on input "PO:" at bounding box center [201, 259] width 301 height 19
type input "19267"
click at [706, 328] on button "Apply Filter" at bounding box center [735, 337] width 59 height 19
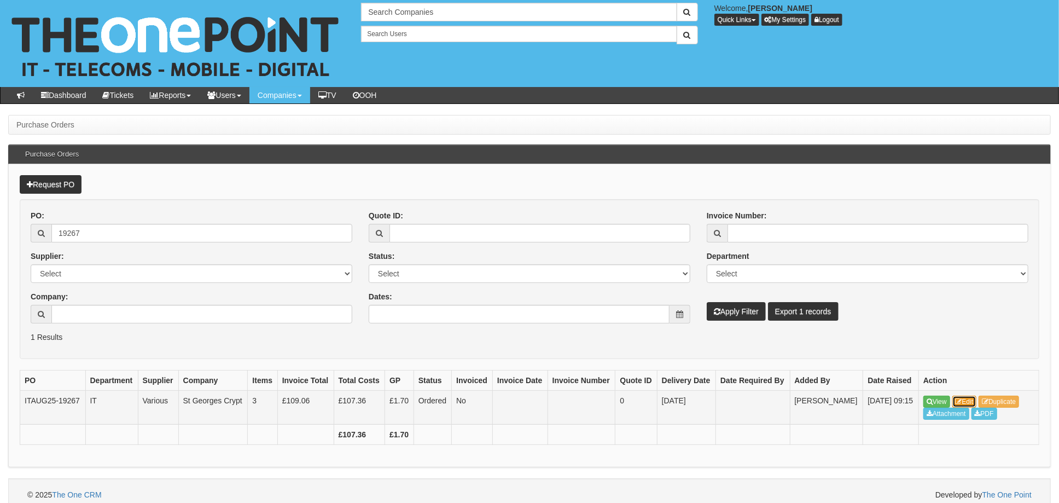
click at [964, 399] on link "Edit" at bounding box center [964, 401] width 25 height 12
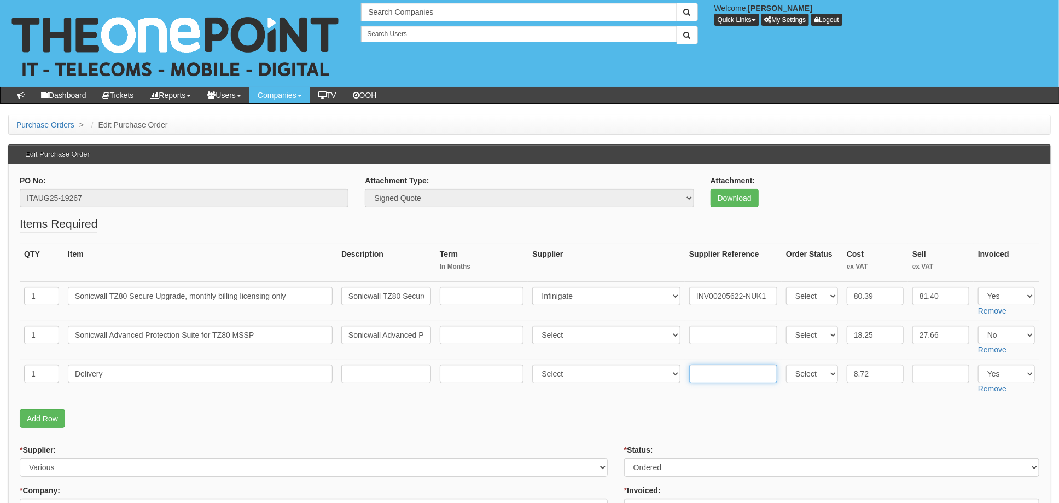
click at [703, 367] on input "text" at bounding box center [733, 373] width 88 height 19
paste input "INV00206769-NUK1"
type input "INV00206769-NUK1"
click at [573, 365] on select "Select 123 [DOMAIN_NAME] 1Password 3 4Gon [PERSON_NAME] Electric Ltd Abzorb Acc…" at bounding box center [606, 373] width 148 height 19
select select "349"
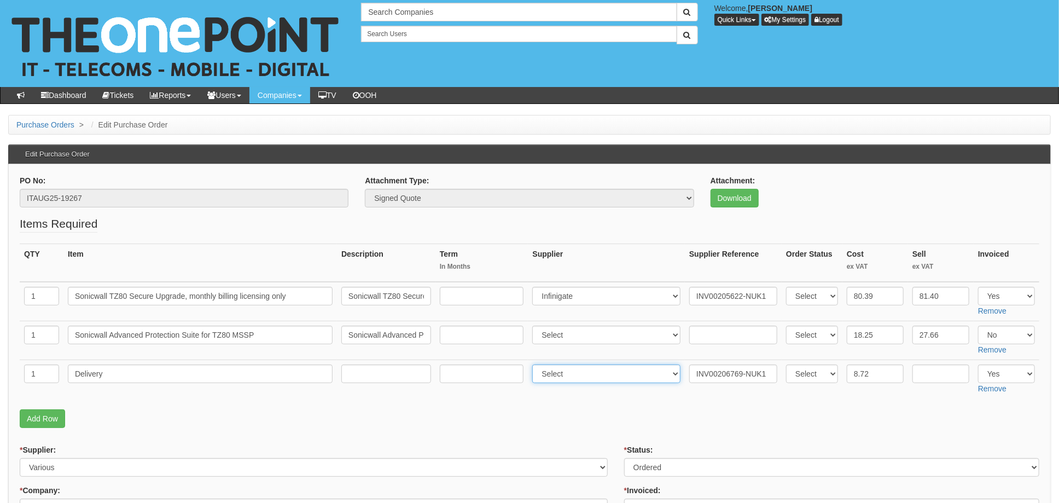
click at [535, 364] on select "Select 123 [DOMAIN_NAME] 1Password 3 4Gon [PERSON_NAME] Electric Ltd Abzorb Acc…" at bounding box center [606, 373] width 148 height 19
click at [644, 409] on p "Add Row" at bounding box center [529, 418] width 1019 height 19
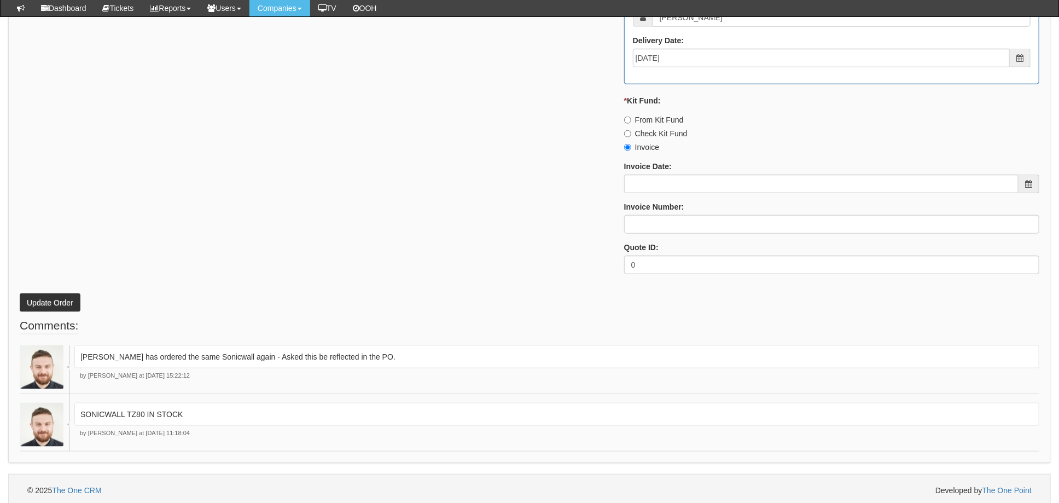
scroll to position [741, 0]
click at [56, 295] on button "Update Order" at bounding box center [50, 299] width 61 height 19
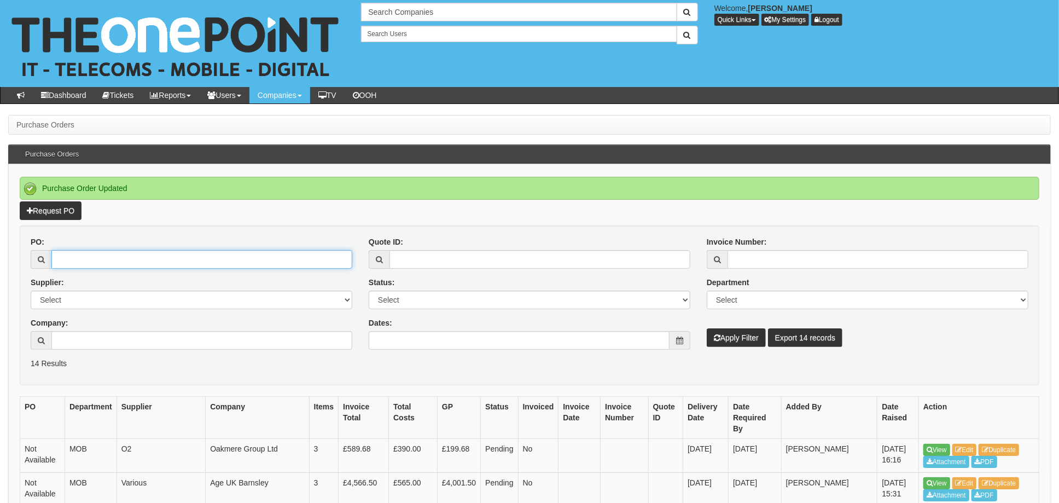
click at [134, 258] on input "PO:" at bounding box center [201, 259] width 301 height 19
type input "19093"
click at [706, 328] on button "Apply Filter" at bounding box center [735, 337] width 59 height 19
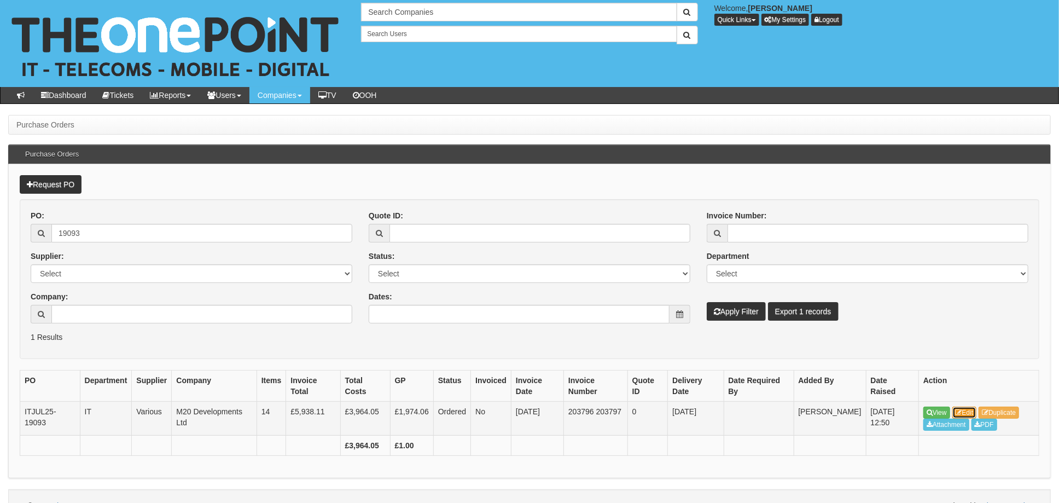
click at [974, 407] on link "Edit" at bounding box center [964, 412] width 25 height 12
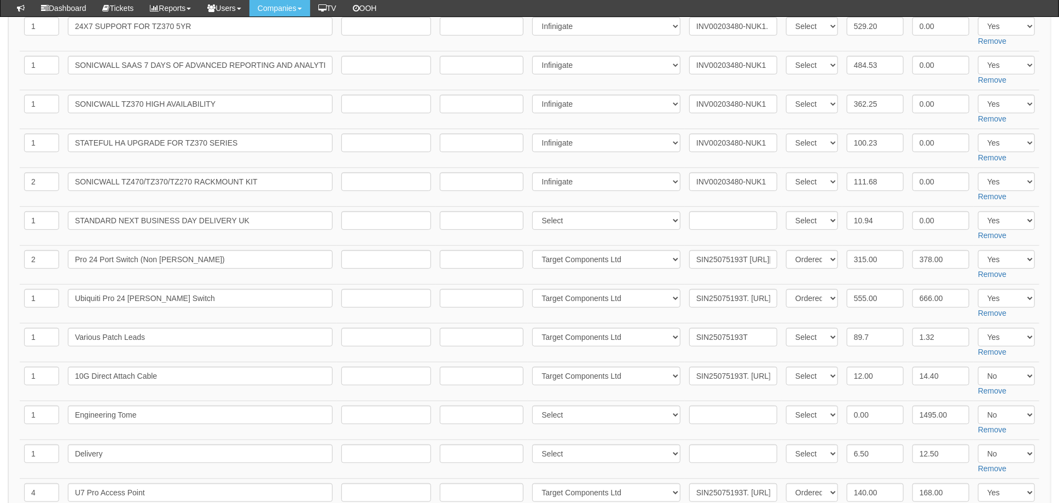
scroll to position [364, 0]
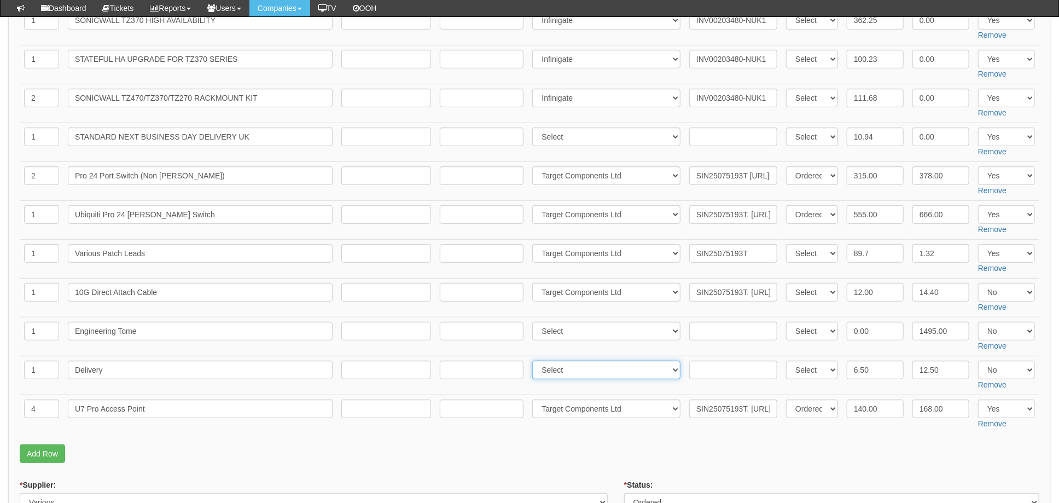
click at [560, 370] on select "Select 123 [DOMAIN_NAME] 1Password 3 4Gon [PERSON_NAME] Electric Ltd Abzorb Acc…" at bounding box center [606, 369] width 148 height 19
select select "349"
click at [535, 360] on select "Select 123 [DOMAIN_NAME] 1Password 3 4Gon [PERSON_NAME] Electric Ltd Abzorb Acc…" at bounding box center [606, 369] width 148 height 19
click at [733, 363] on input "text" at bounding box center [733, 369] width 88 height 19
click at [702, 366] on input "text" at bounding box center [733, 369] width 88 height 19
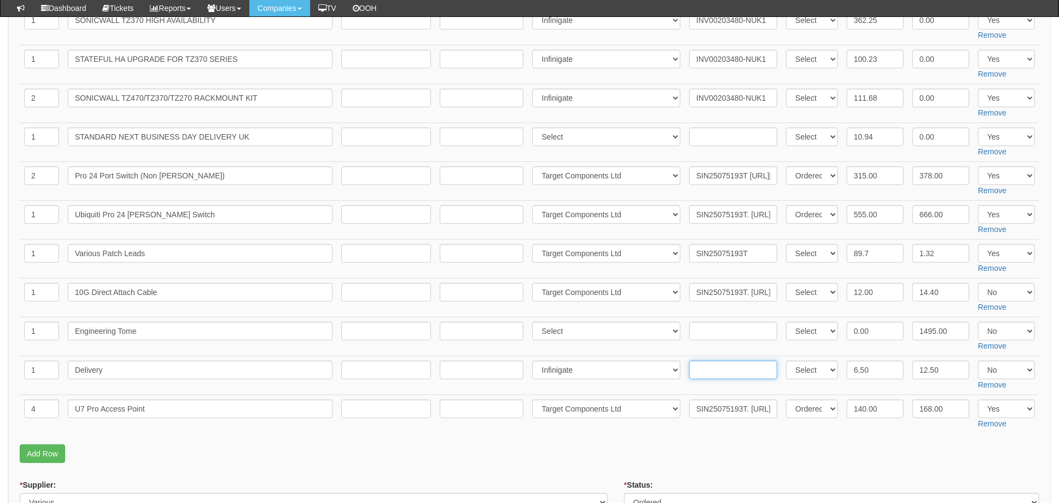
paste input "INV00206742-NUK1"
type input "INV00206742-NUK1"
click at [877, 373] on input "6.50" at bounding box center [874, 369] width 57 height 19
drag, startPoint x: 884, startPoint y: 371, endPoint x: 833, endPoint y: 370, distance: 50.3
click at [834, 370] on tr "1 Delivery Select 123 REG.co.uk 1Password 3 4Gon AA Jones Electric Ltd Abzorb A…" at bounding box center [529, 375] width 1019 height 39
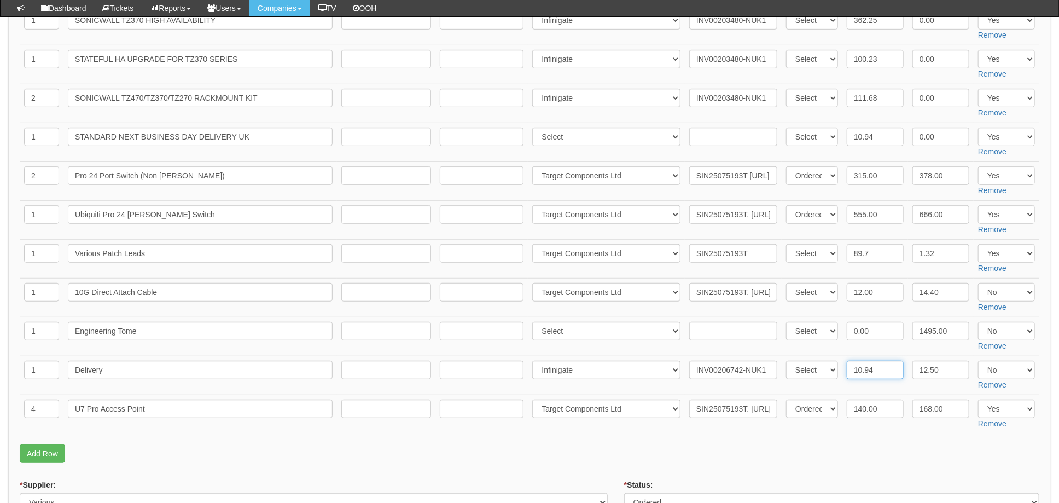
type input "10.94"
click at [727, 326] on input "text" at bounding box center [733, 331] width 88 height 19
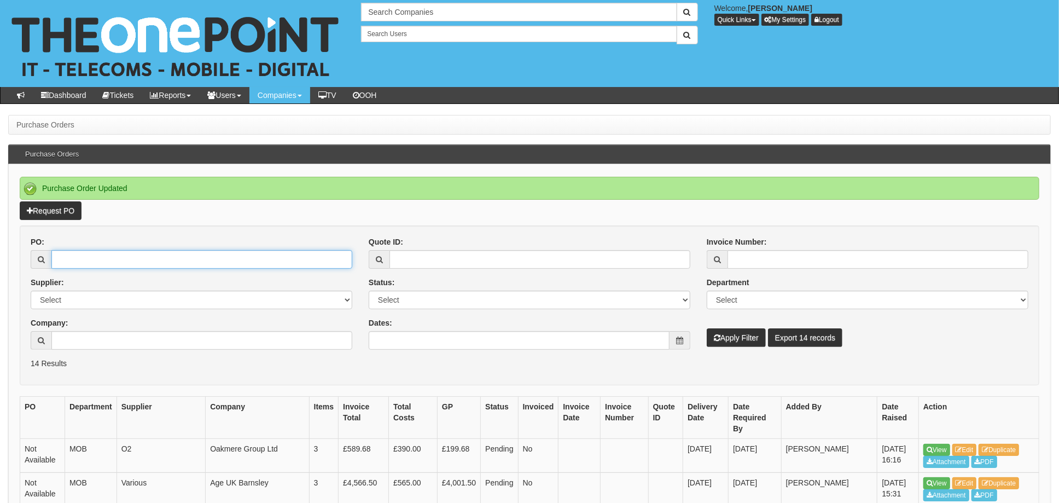
drag, startPoint x: 101, startPoint y: 259, endPoint x: 336, endPoint y: 284, distance: 236.5
click at [101, 259] on input "PO:" at bounding box center [201, 259] width 301 height 19
click at [89, 255] on input "PO:" at bounding box center [201, 259] width 301 height 19
type input "19093"
click at [706, 328] on button "Apply Filter" at bounding box center [735, 337] width 59 height 19
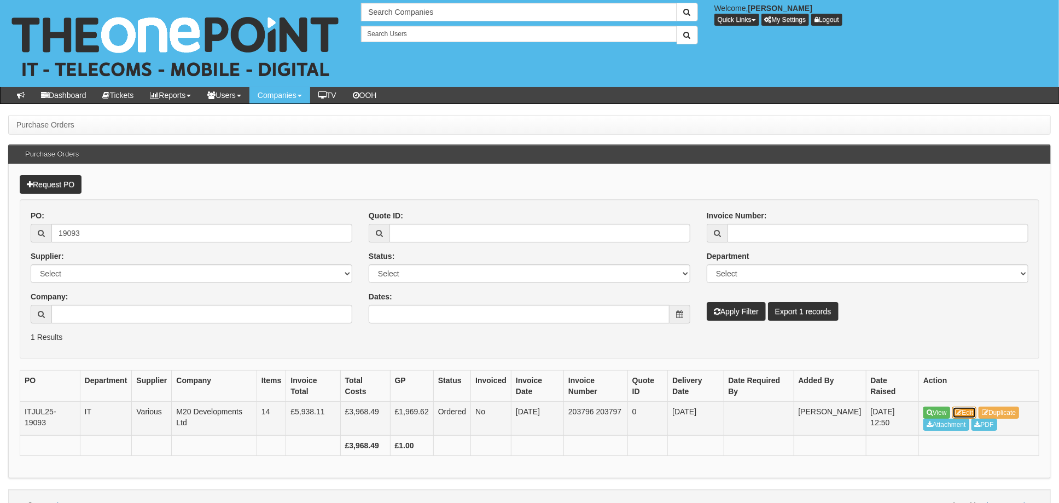
click at [975, 412] on link "Edit" at bounding box center [964, 412] width 25 height 12
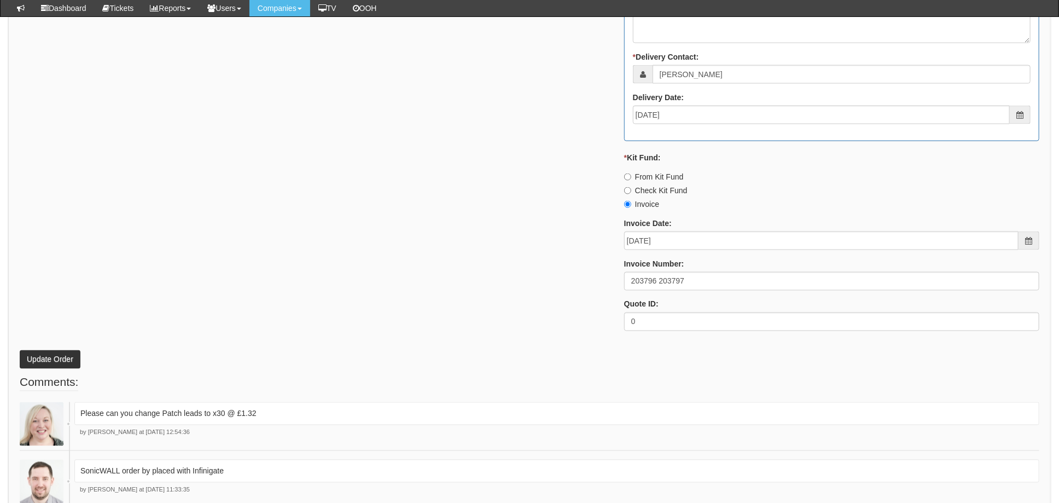
scroll to position [1222, 0]
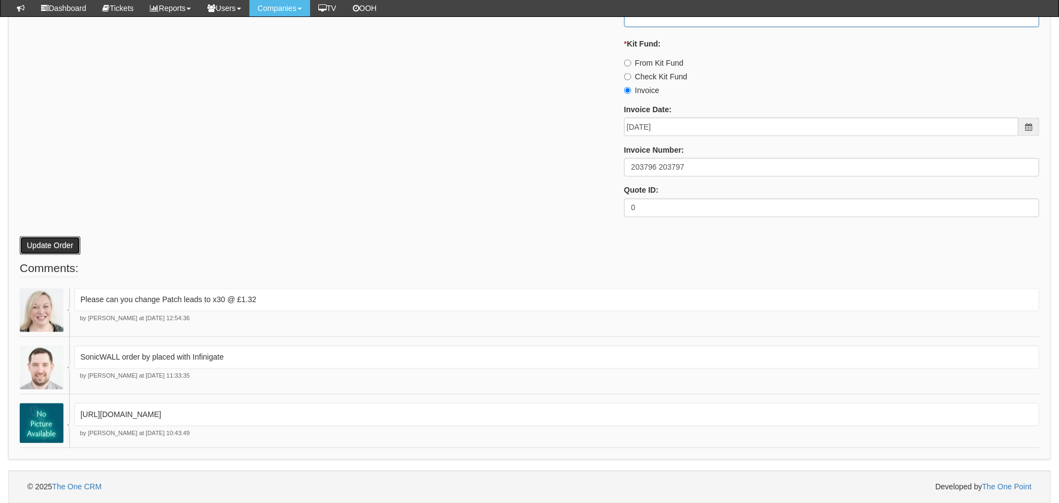
click at [26, 238] on button "Update Order" at bounding box center [50, 245] width 61 height 19
